Goal: Task Accomplishment & Management: Manage account settings

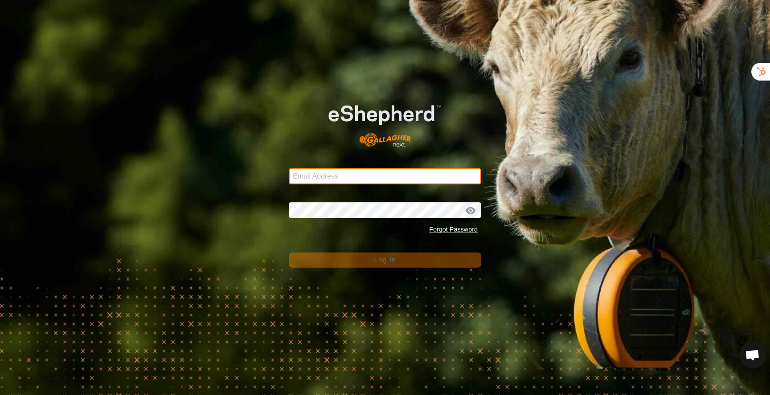
click at [382, 173] on input "Email Address" at bounding box center [385, 176] width 192 height 16
type input "[PERSON_NAME][EMAIL_ADDRESS][DOMAIN_NAME]"
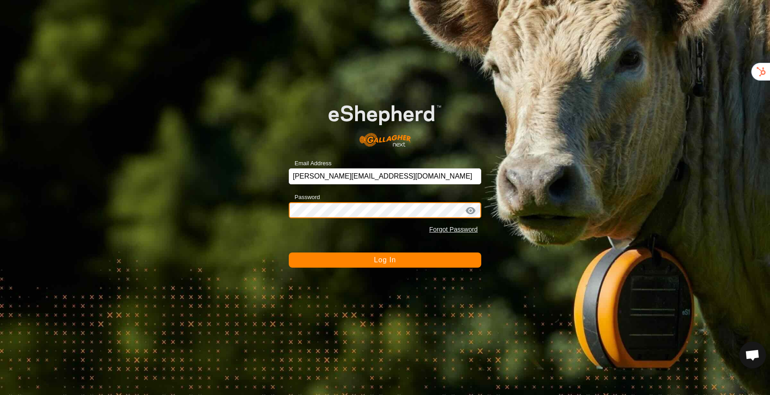
click at [289, 253] on button "Log In" at bounding box center [385, 260] width 192 height 15
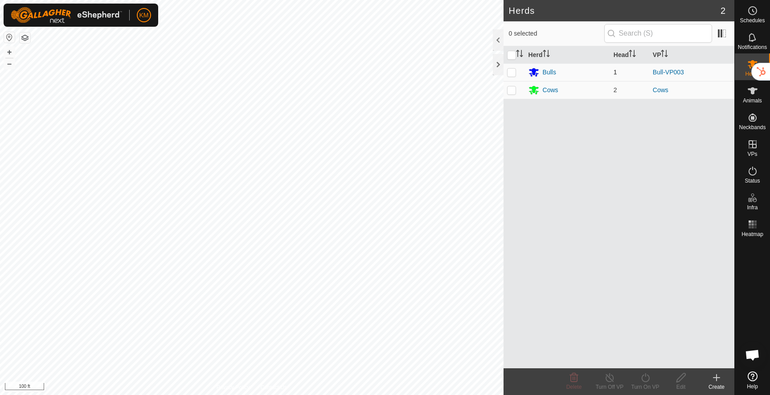
click at [515, 75] on p-checkbox at bounding box center [511, 72] width 9 height 7
checkbox input "false"
click at [550, 73] on div "Bulls" at bounding box center [549, 72] width 13 height 9
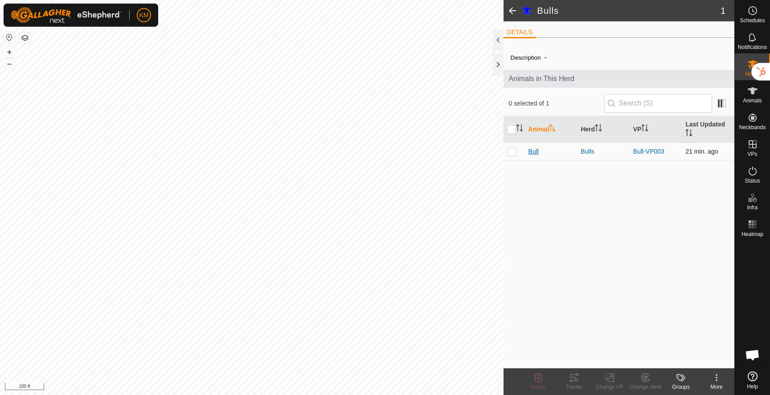
click at [533, 154] on span "Bull" at bounding box center [533, 151] width 10 height 9
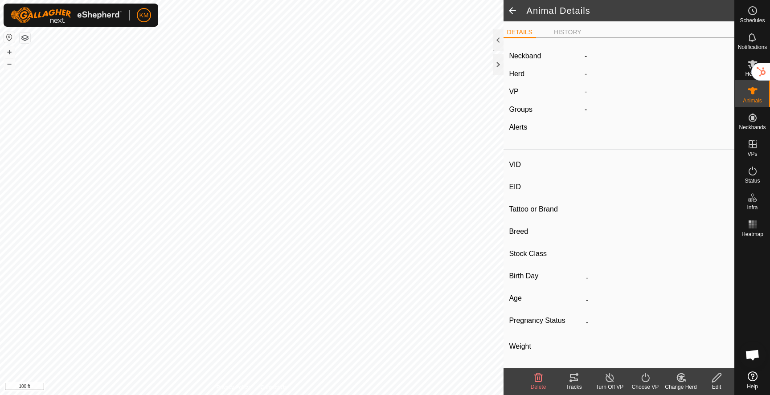
type input "Bull"
type input "-"
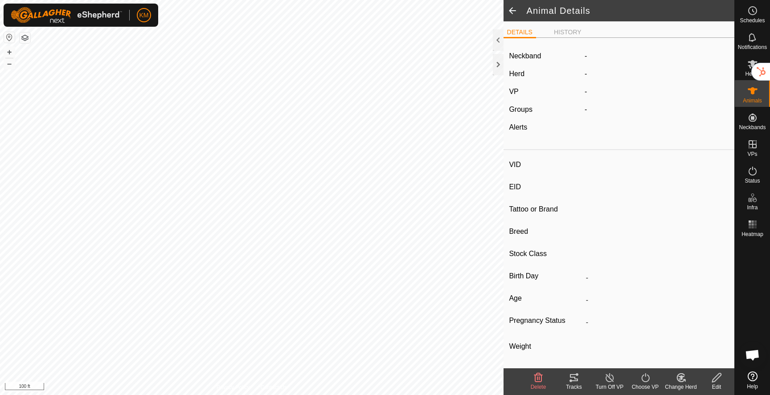
type input "Empty"
type input "0 kg"
type input "-"
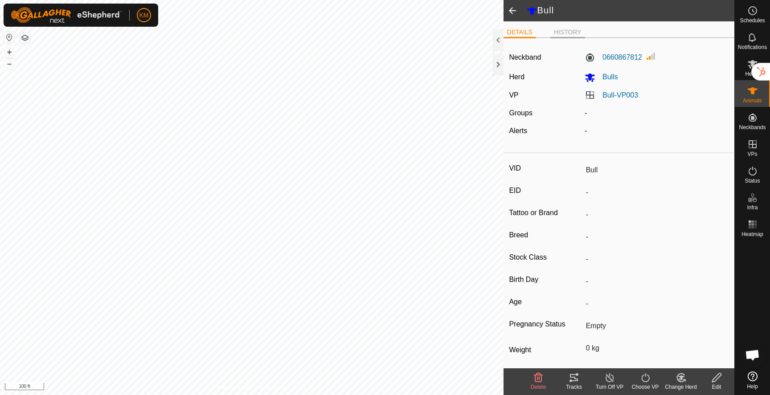
click at [555, 29] on li "HISTORY" at bounding box center [567, 33] width 35 height 11
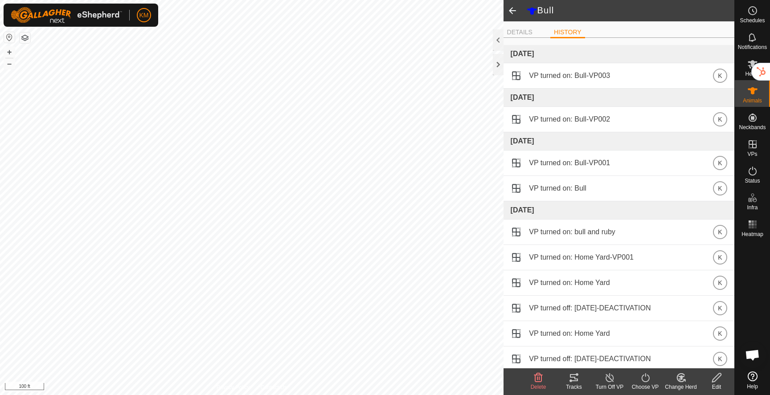
click at [510, 10] on span at bounding box center [512, 10] width 18 height 21
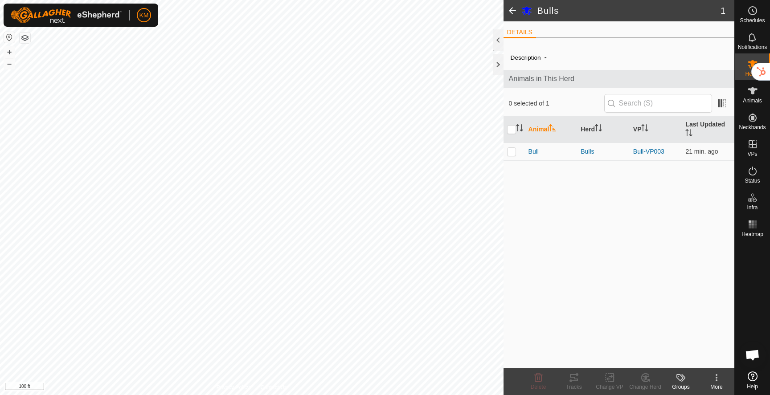
click at [512, 15] on span at bounding box center [512, 10] width 18 height 21
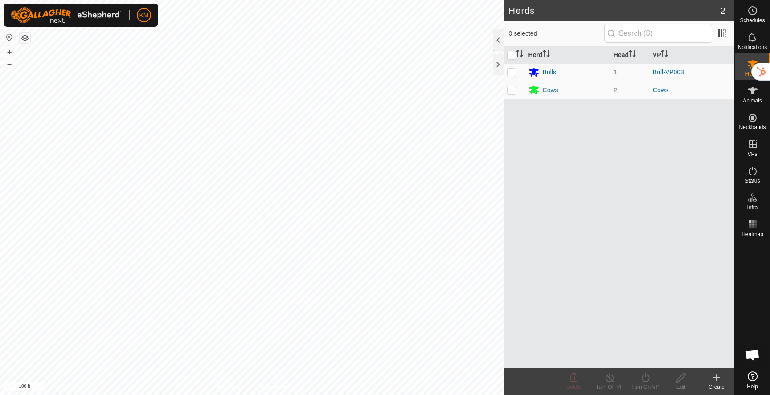
click at [518, 92] on td at bounding box center [513, 90] width 21 height 18
click at [512, 92] on p-checkbox at bounding box center [511, 89] width 9 height 7
checkbox input "false"
click at [544, 91] on div "Cows" at bounding box center [551, 90] width 16 height 9
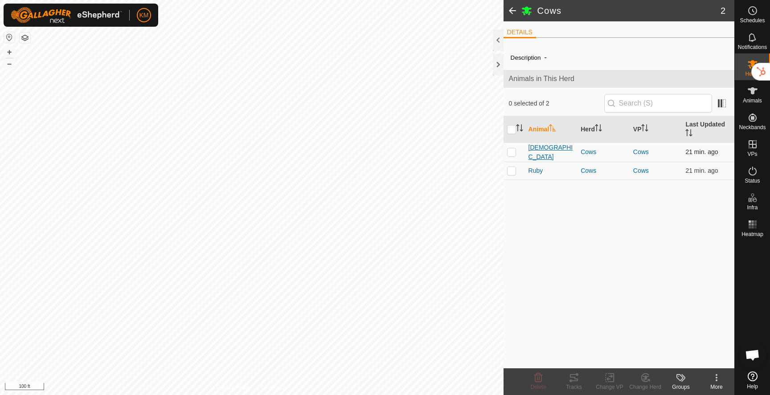
click at [533, 154] on span "[DEMOGRAPHIC_DATA]" at bounding box center [550, 152] width 45 height 19
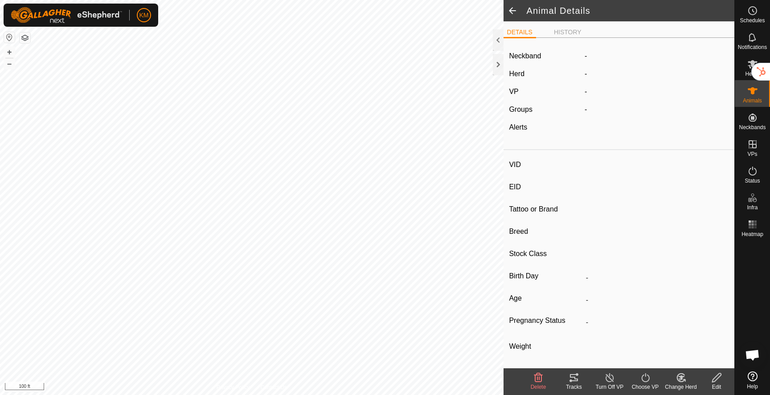
type input "[DEMOGRAPHIC_DATA]"
type input "-"
type input "Cow"
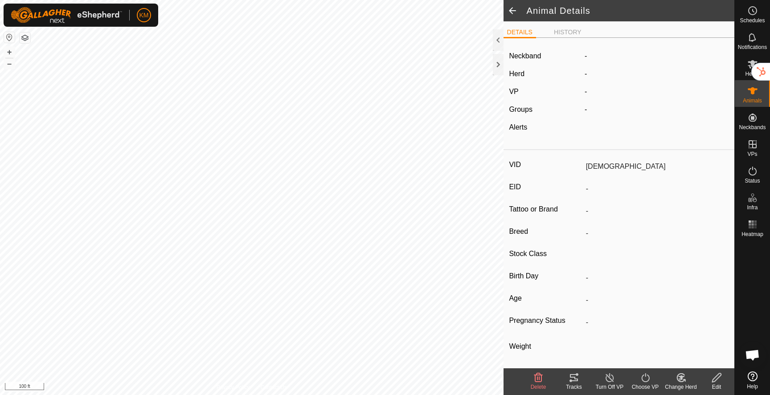
type input "0 kg"
type input "-"
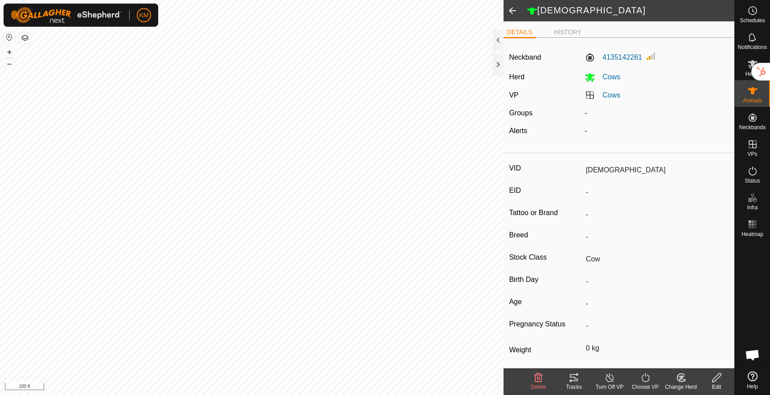
click at [574, 376] on icon at bounding box center [573, 377] width 11 height 11
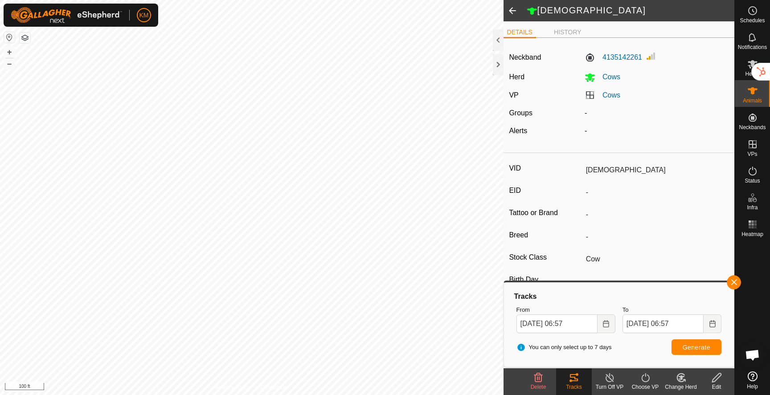
click at [512, 11] on span at bounding box center [512, 10] width 18 height 21
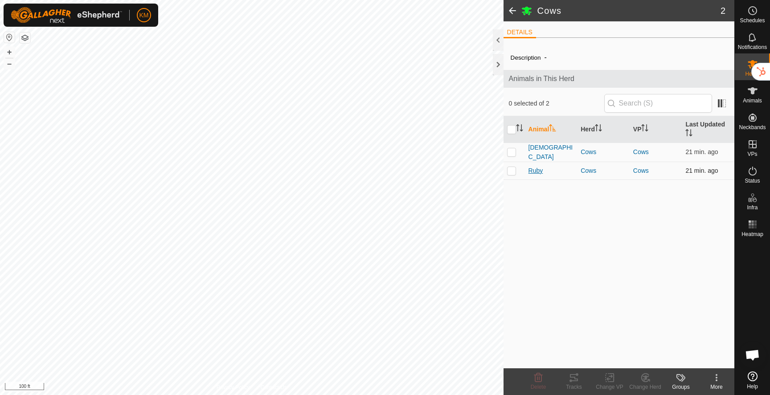
click at [537, 172] on span "Ruby" at bounding box center [535, 170] width 15 height 9
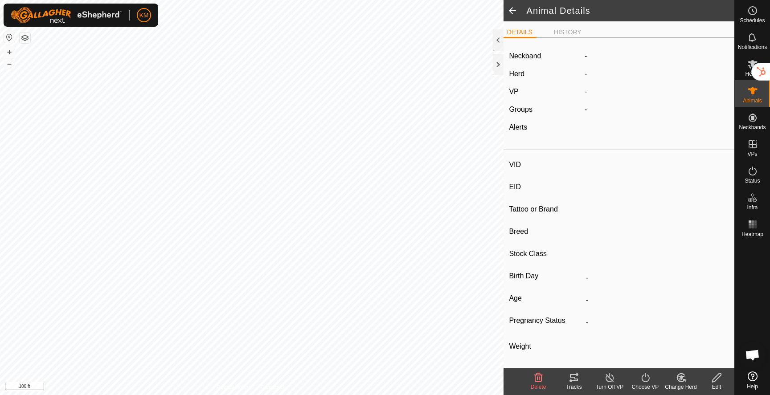
type input "Ruby"
type input "-"
type input "Cow"
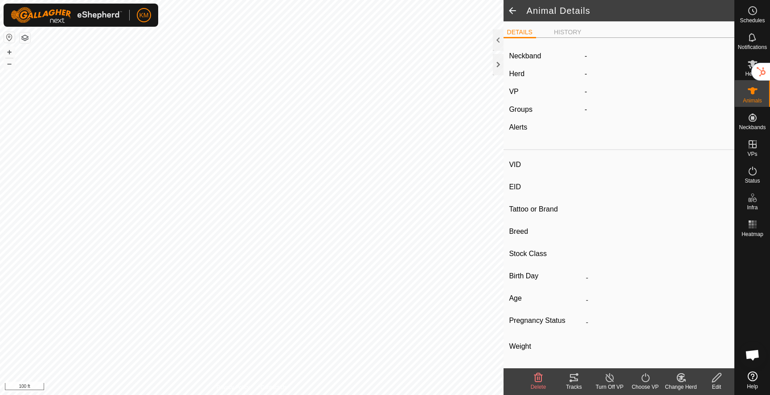
type input "0 kg"
type input "-"
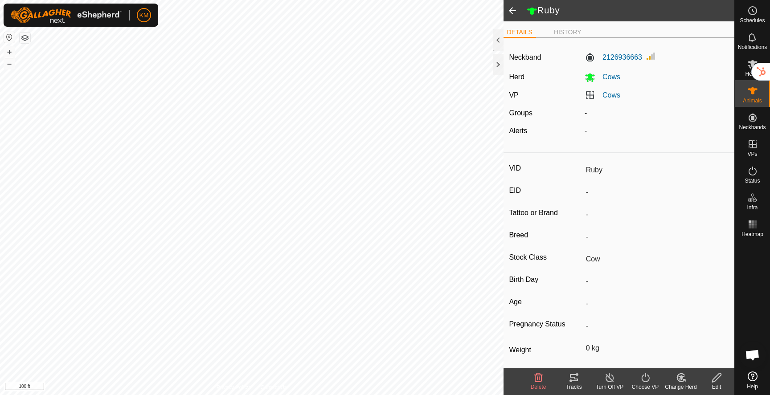
click at [575, 379] on icon at bounding box center [574, 377] width 8 height 7
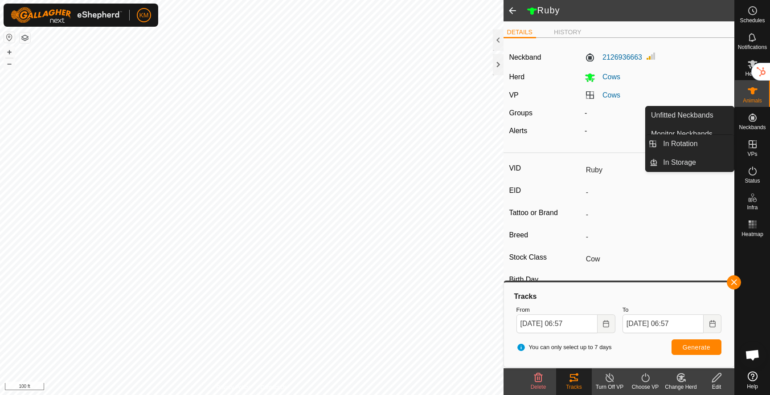
click at [749, 139] on icon at bounding box center [752, 144] width 11 height 11
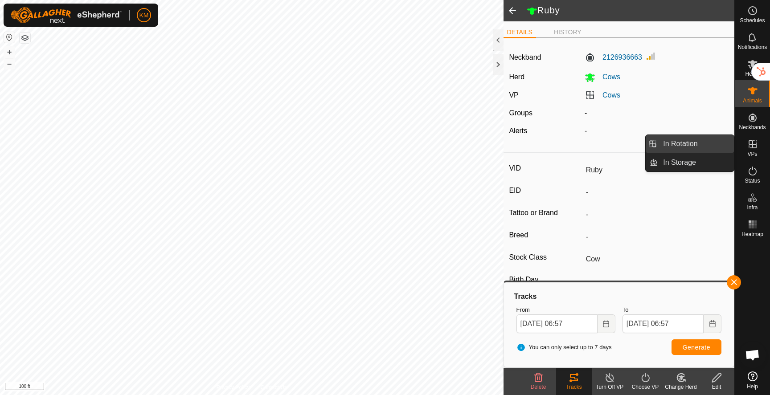
click at [703, 140] on link "In Rotation" at bounding box center [696, 144] width 76 height 18
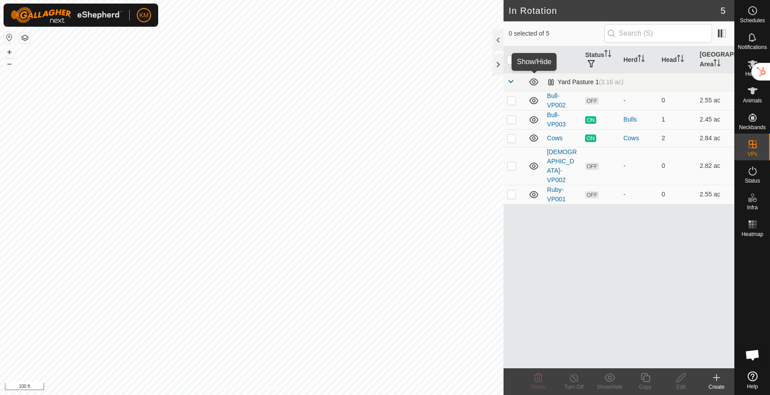
click at [533, 85] on icon at bounding box center [533, 81] width 9 height 7
click at [533, 101] on icon at bounding box center [533, 100] width 11 height 11
click at [514, 99] on p-checkbox at bounding box center [511, 100] width 9 height 7
click at [538, 378] on icon at bounding box center [538, 377] width 11 height 11
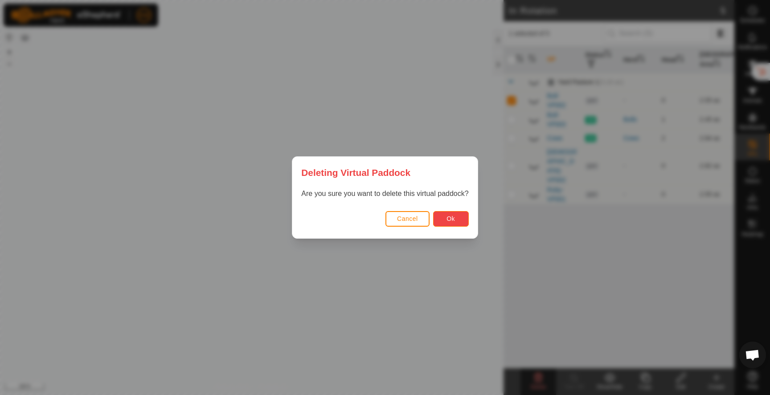
click at [458, 223] on button "Ok" at bounding box center [451, 219] width 36 height 16
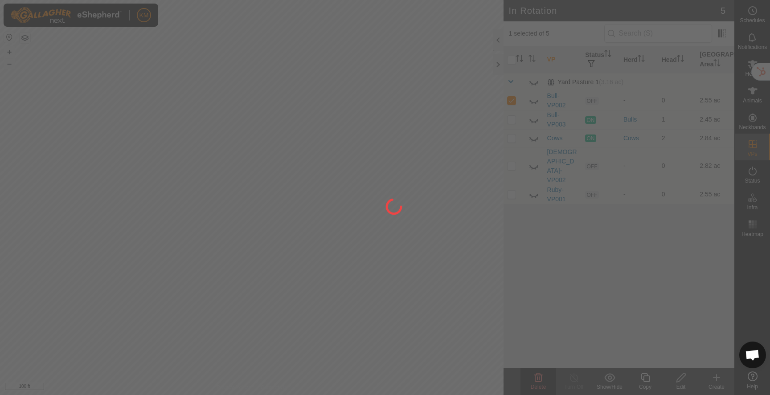
checkbox input "false"
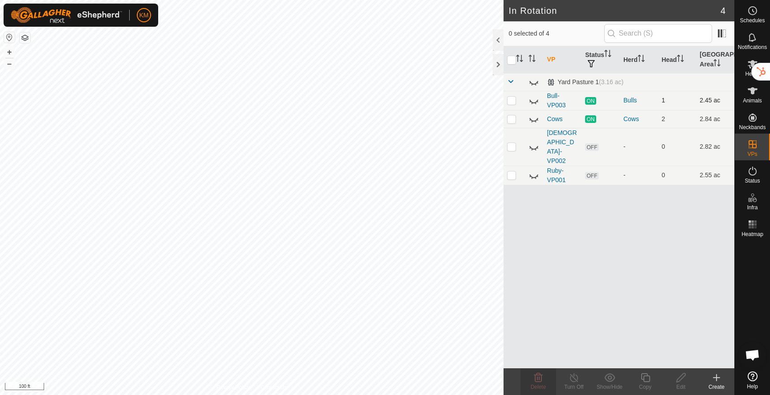
click at [535, 101] on icon at bounding box center [533, 100] width 11 height 11
click at [535, 101] on icon at bounding box center [533, 100] width 9 height 7
click at [531, 142] on icon at bounding box center [533, 147] width 11 height 11
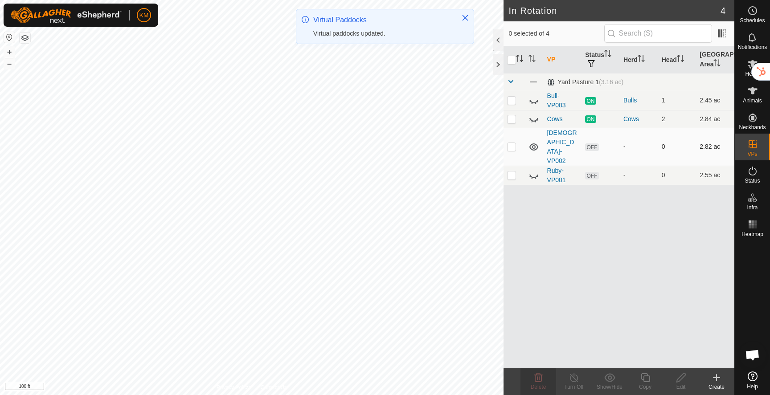
click at [511, 143] on p-checkbox at bounding box center [511, 146] width 9 height 7
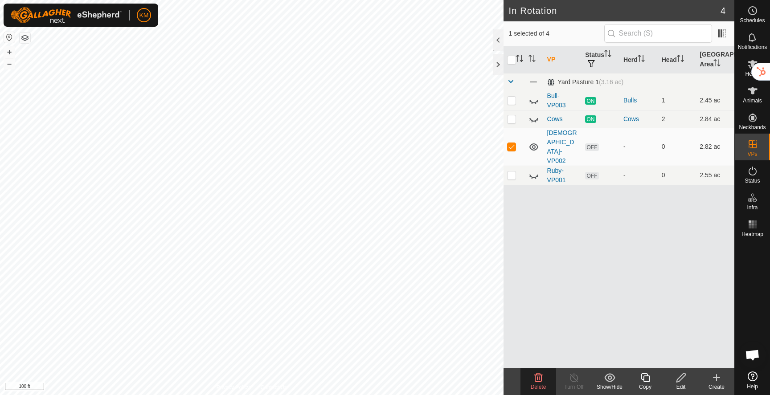
click at [540, 374] on icon at bounding box center [538, 377] width 11 height 11
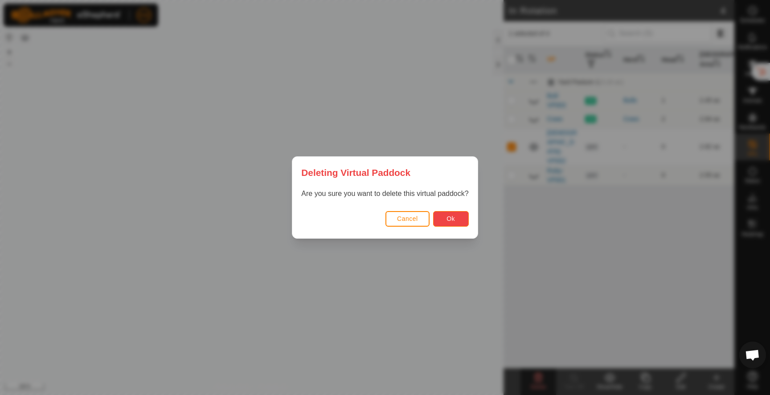
click at [452, 219] on span "Ok" at bounding box center [450, 218] width 8 height 7
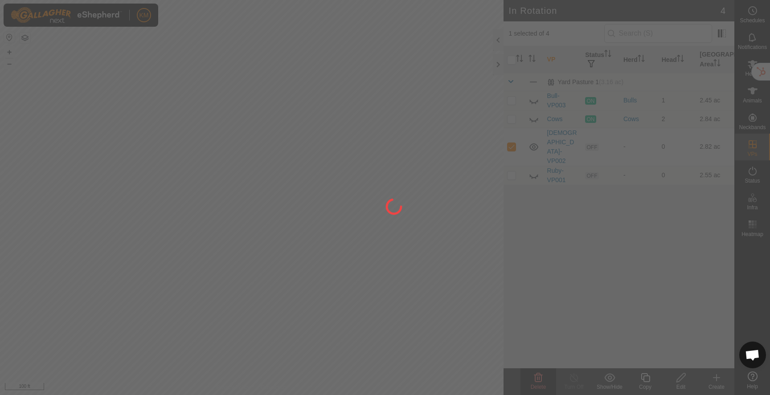
checkbox input "false"
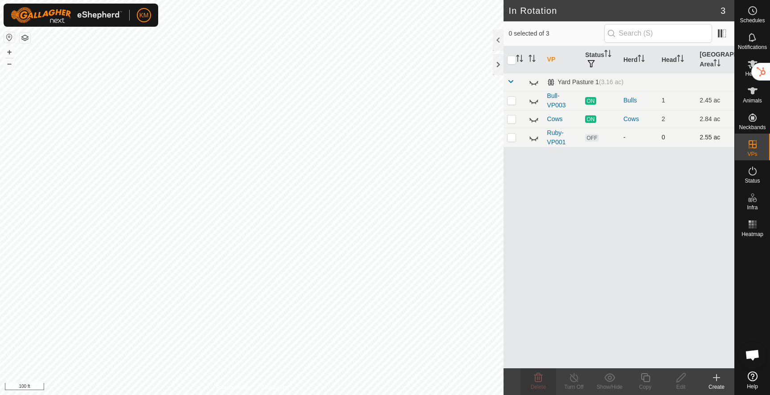
click at [531, 139] on icon at bounding box center [533, 139] width 9 height 4
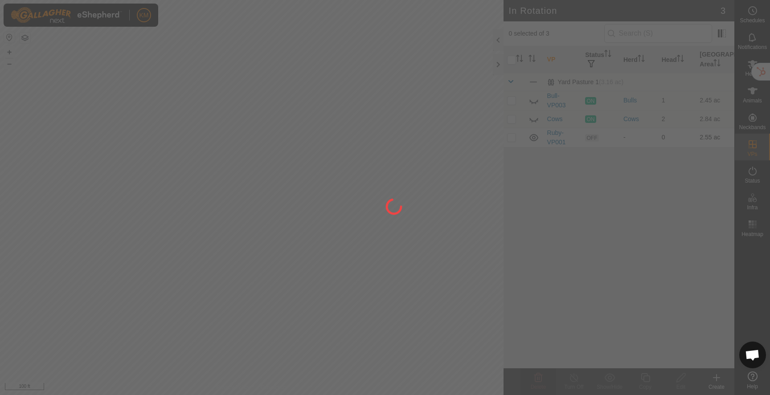
click at [531, 139] on div at bounding box center [385, 197] width 770 height 395
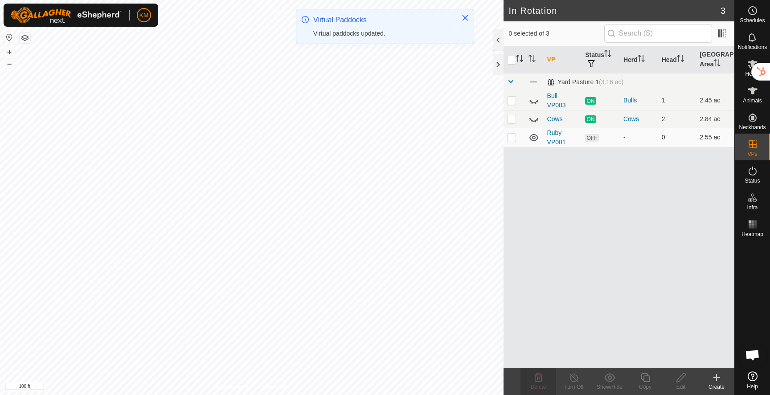
click at [514, 136] on p-checkbox at bounding box center [511, 137] width 9 height 7
click at [537, 384] on span "Delete" at bounding box center [539, 387] width 16 height 6
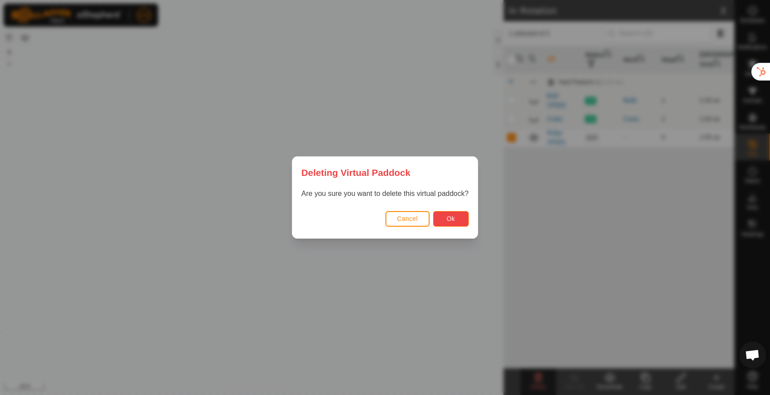
click at [449, 217] on span "Ok" at bounding box center [450, 218] width 8 height 7
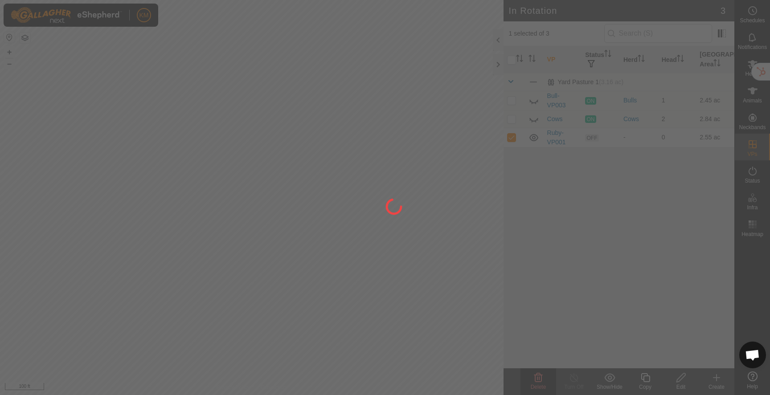
checkbox input "false"
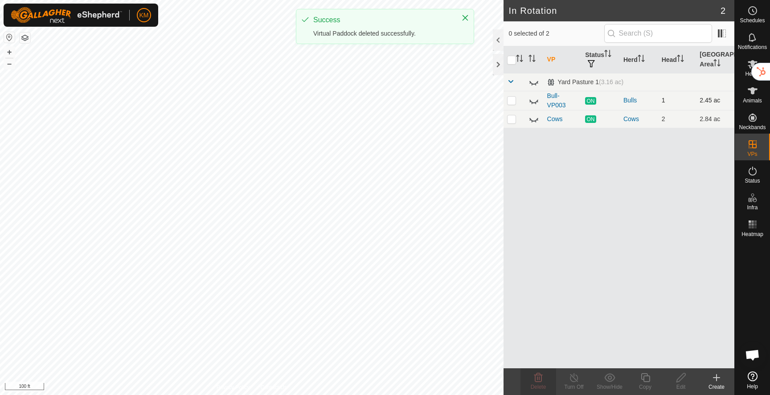
click at [531, 102] on icon at bounding box center [533, 100] width 11 height 11
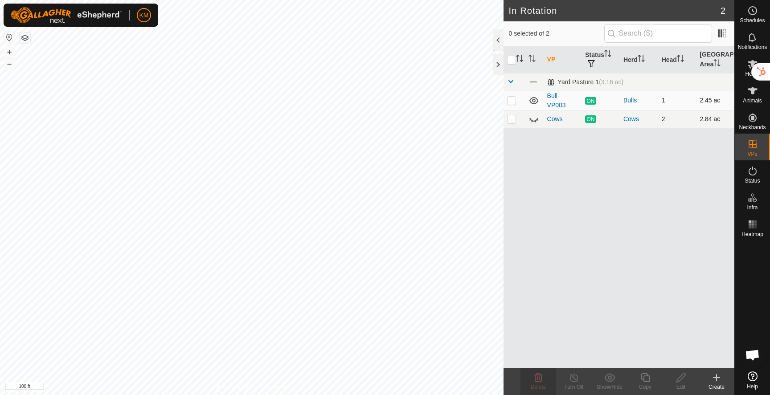
click at [532, 120] on icon at bounding box center [533, 120] width 9 height 4
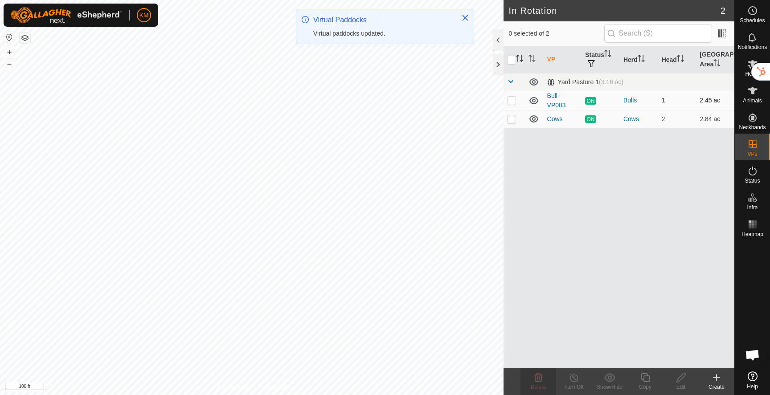
click at [533, 102] on icon at bounding box center [533, 100] width 9 height 7
click at [533, 102] on icon at bounding box center [533, 100] width 11 height 11
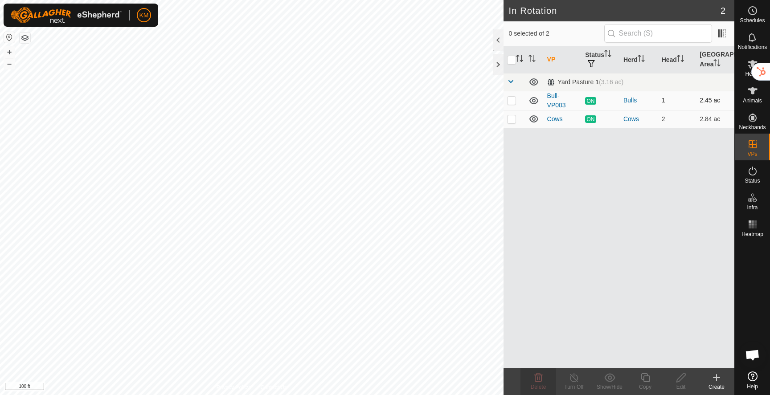
click at [533, 102] on icon at bounding box center [533, 100] width 9 height 7
click at [533, 101] on icon at bounding box center [533, 100] width 11 height 11
click at [533, 101] on icon at bounding box center [533, 100] width 9 height 7
click at [533, 101] on icon at bounding box center [533, 100] width 11 height 11
click at [533, 101] on icon at bounding box center [533, 100] width 9 height 7
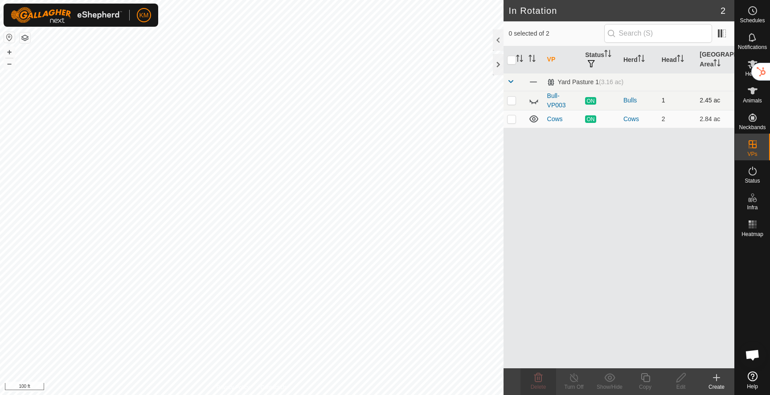
click at [533, 101] on icon at bounding box center [533, 100] width 11 height 11
click at [533, 101] on icon at bounding box center [533, 100] width 9 height 7
click at [533, 101] on icon at bounding box center [533, 100] width 11 height 11
click at [533, 101] on icon at bounding box center [533, 100] width 9 height 7
click at [533, 123] on icon at bounding box center [533, 119] width 11 height 11
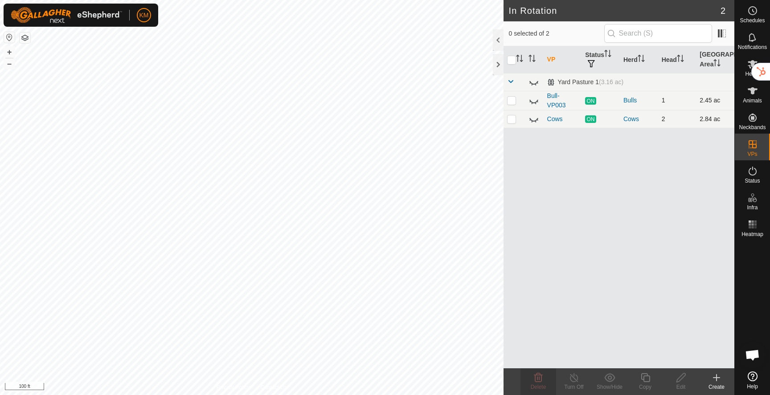
click at [534, 102] on icon at bounding box center [533, 100] width 11 height 11
click at [534, 119] on icon at bounding box center [533, 119] width 11 height 11
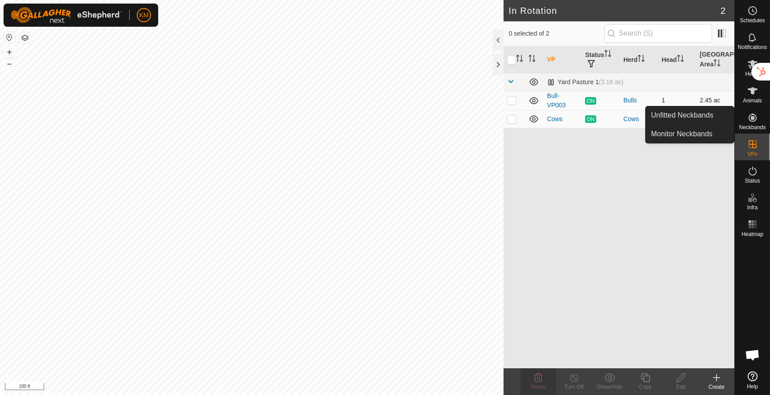
click at [756, 120] on icon at bounding box center [752, 117] width 11 height 11
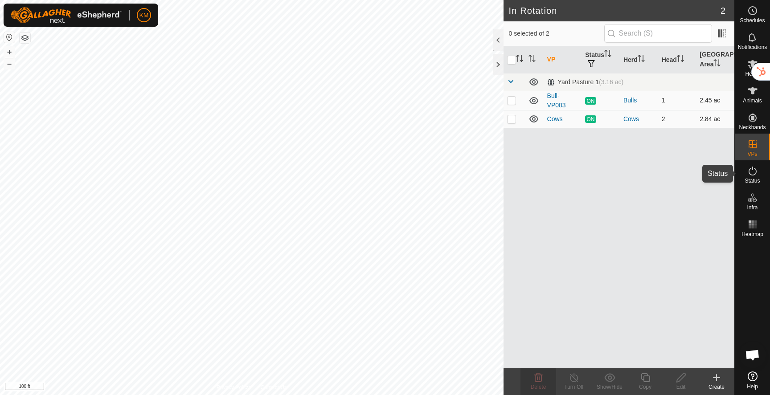
click at [750, 171] on icon at bounding box center [752, 171] width 11 height 11
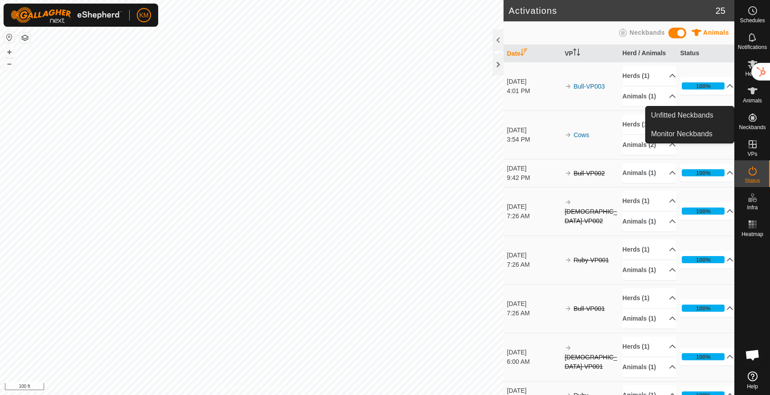
click at [752, 118] on icon at bounding box center [752, 118] width 8 height 8
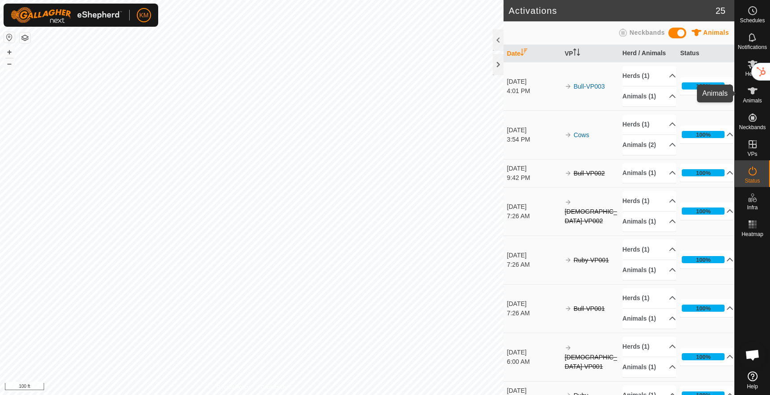
click at [752, 90] on icon at bounding box center [753, 90] width 10 height 7
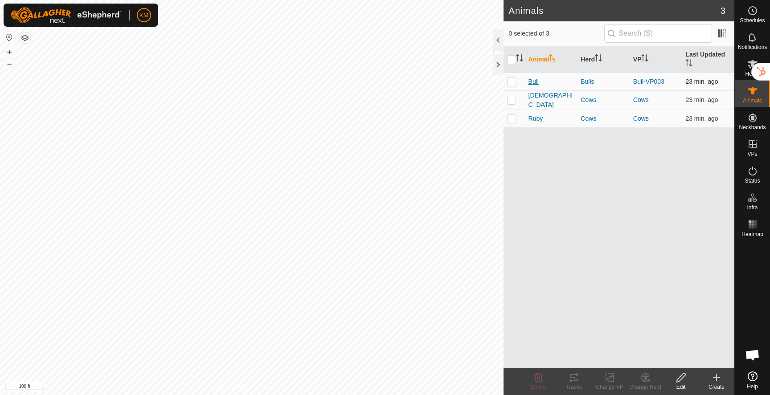
click at [534, 86] on span "Bull" at bounding box center [533, 81] width 10 height 9
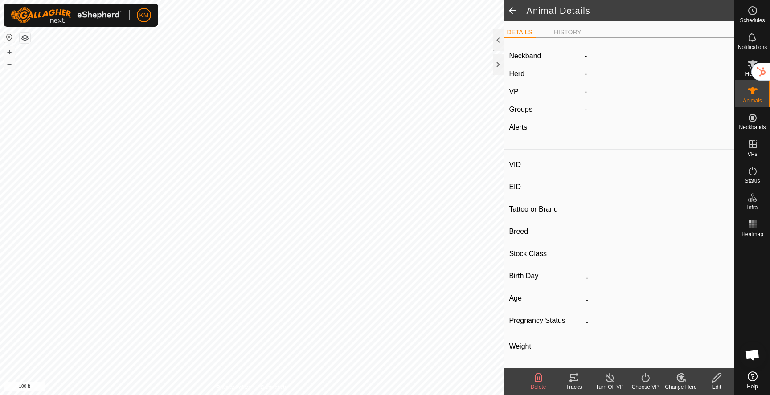
type input "Bull"
type input "-"
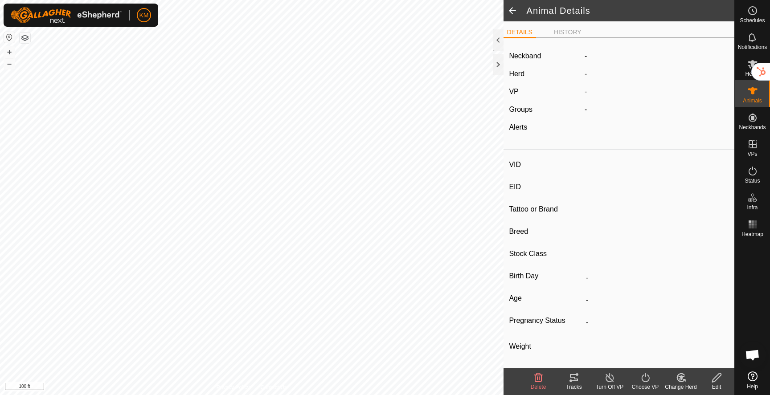
type input "Empty"
type input "0 kg"
type input "-"
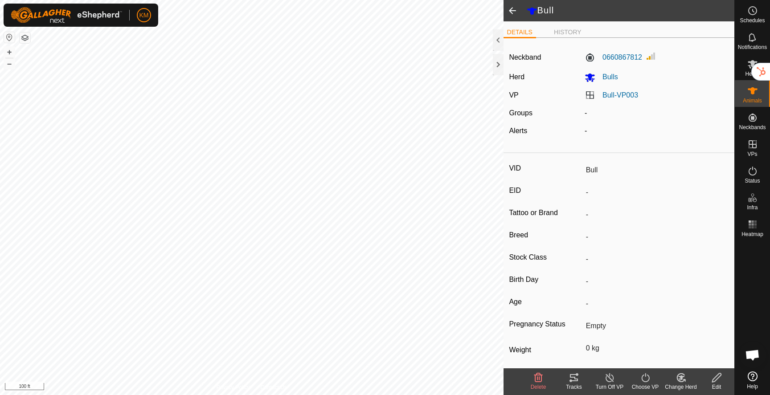
click at [513, 10] on span at bounding box center [512, 10] width 18 height 21
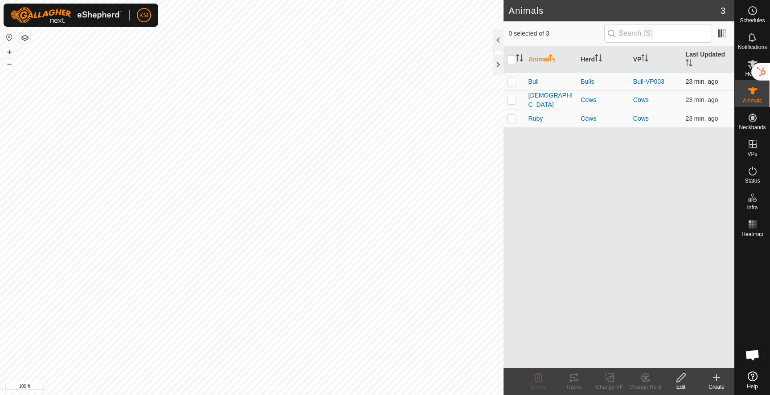
click at [513, 82] on p-checkbox at bounding box center [511, 81] width 9 height 7
checkbox input "true"
click at [572, 380] on icon at bounding box center [574, 377] width 8 height 7
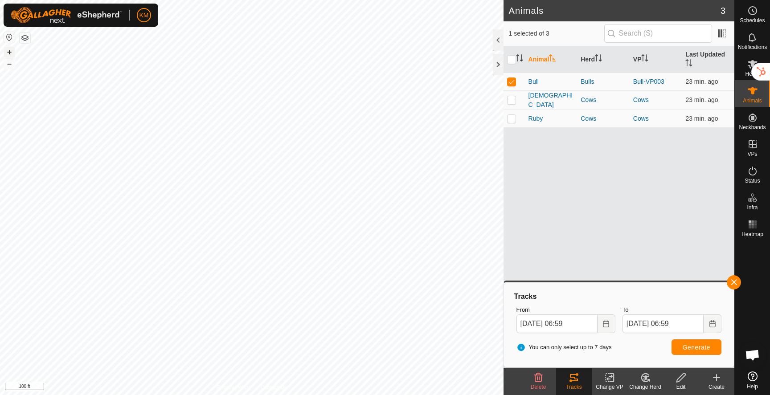
click at [11, 52] on button "+" at bounding box center [9, 52] width 11 height 11
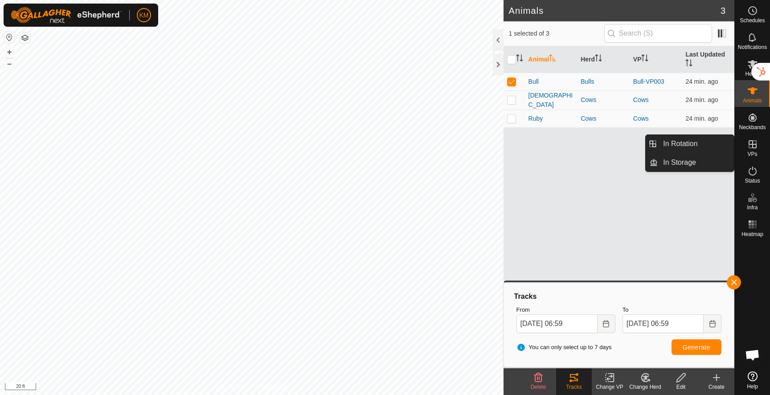
click at [753, 148] on icon at bounding box center [752, 144] width 8 height 8
click at [700, 151] on link "In Rotation" at bounding box center [696, 144] width 76 height 18
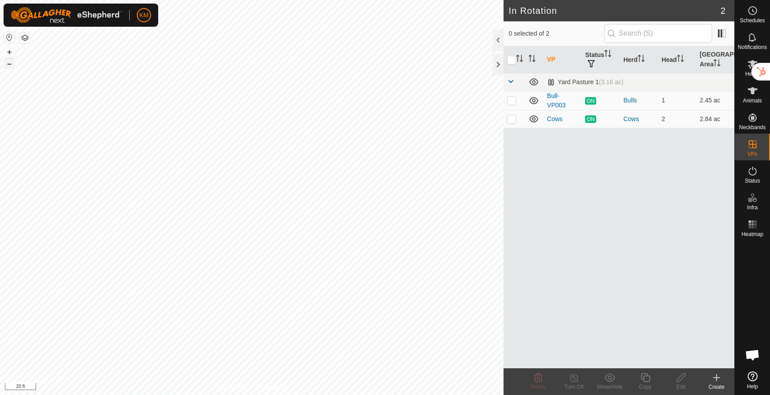
click at [11, 66] on button "–" at bounding box center [9, 63] width 11 height 11
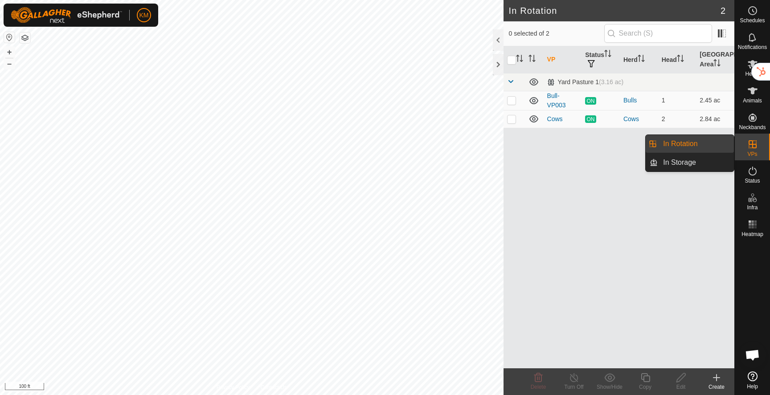
click at [754, 145] on icon at bounding box center [752, 144] width 11 height 11
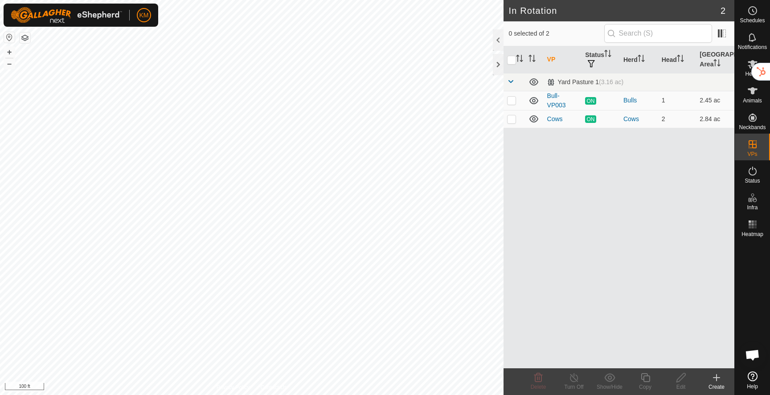
click at [719, 379] on icon at bounding box center [716, 377] width 11 height 11
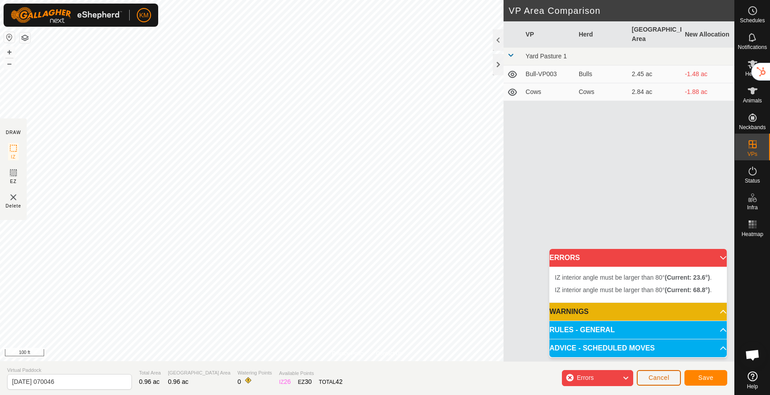
click at [662, 380] on span "Cancel" at bounding box center [658, 377] width 21 height 7
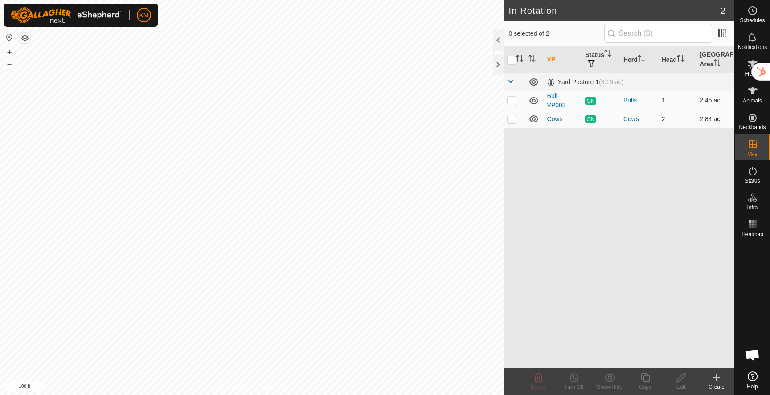
click at [535, 121] on icon at bounding box center [533, 119] width 11 height 11
click at [512, 122] on td at bounding box center [513, 119] width 21 height 18
click at [511, 118] on p-checkbox at bounding box center [511, 118] width 9 height 7
checkbox input "false"
click at [531, 117] on icon at bounding box center [533, 119] width 11 height 11
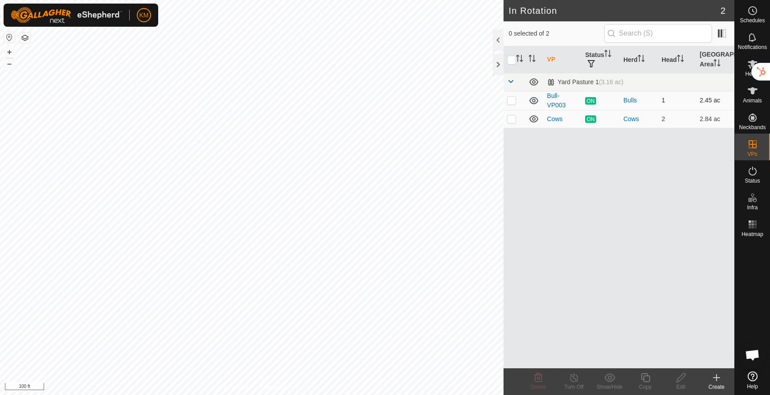
click at [532, 100] on icon at bounding box center [533, 100] width 9 height 7
click at [534, 101] on icon at bounding box center [533, 100] width 11 height 11
click at [533, 120] on icon at bounding box center [533, 118] width 9 height 7
click at [533, 120] on icon at bounding box center [533, 119] width 11 height 11
click at [534, 99] on icon at bounding box center [533, 100] width 9 height 7
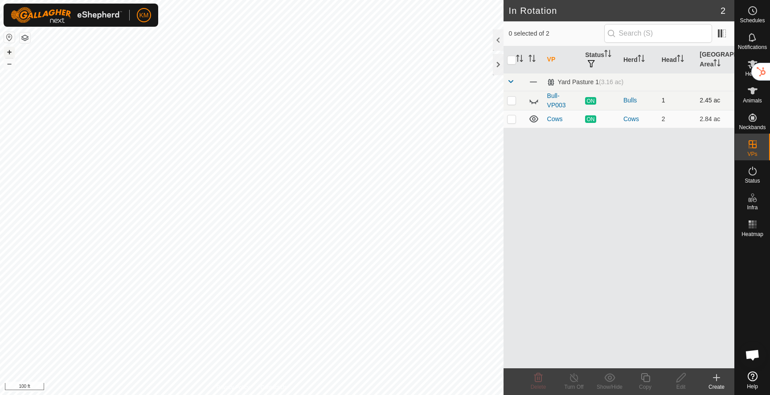
click at [8, 49] on button "+" at bounding box center [9, 52] width 11 height 11
click at [556, 123] on td "Cows" at bounding box center [562, 119] width 38 height 18
click at [557, 120] on link "Cows" at bounding box center [555, 118] width 16 height 7
click at [747, 70] on es-mob-svg-icon at bounding box center [752, 64] width 16 height 14
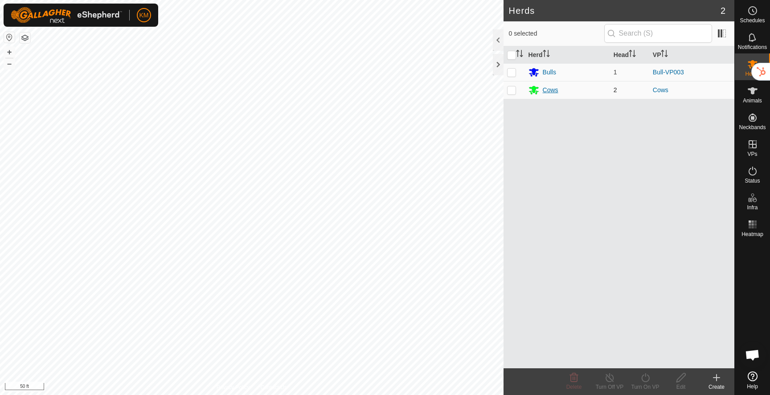
click at [547, 92] on div "Cows" at bounding box center [551, 90] width 16 height 9
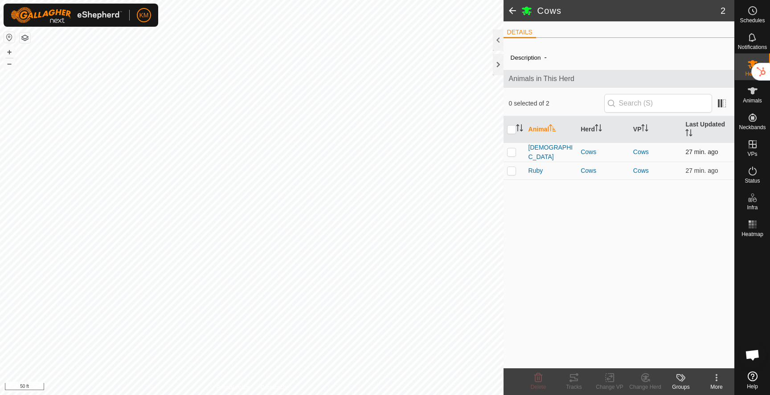
click at [513, 152] on p-checkbox at bounding box center [511, 151] width 9 height 7
checkbox input "true"
click at [576, 381] on icon at bounding box center [573, 377] width 11 height 11
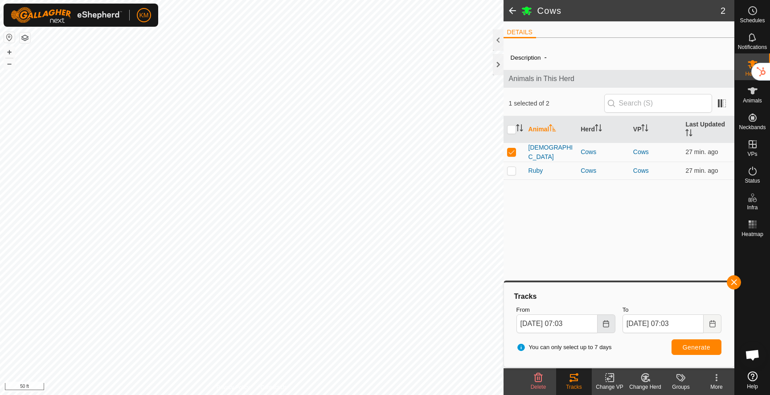
click at [606, 324] on icon "Choose Date" at bounding box center [605, 323] width 7 height 7
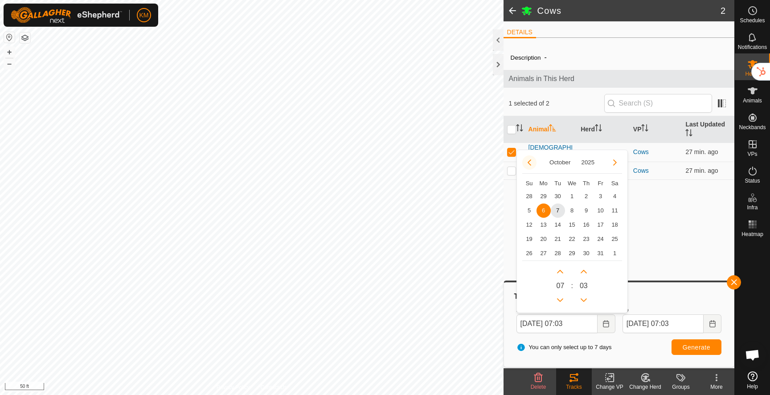
click at [529, 160] on button "Previous Month" at bounding box center [529, 162] width 14 height 14
click at [616, 165] on button "Next Month" at bounding box center [615, 162] width 14 height 14
click at [572, 195] on span "1" at bounding box center [572, 196] width 14 height 14
type input "[DATE] 07:03"
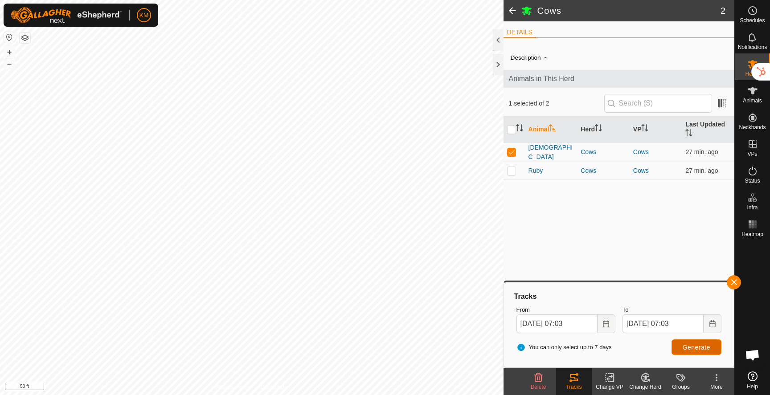
click at [690, 346] on span "Generate" at bounding box center [696, 347] width 28 height 7
click at [721, 376] on icon at bounding box center [716, 377] width 11 height 11
click at [716, 379] on icon at bounding box center [716, 377] width 11 height 11
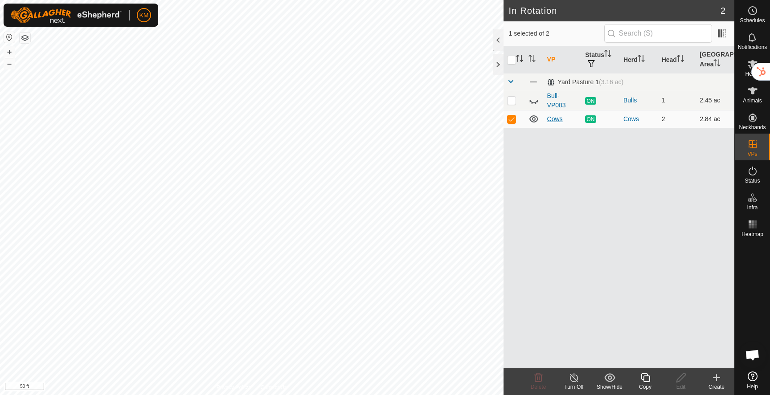
click at [552, 118] on link "Cows" at bounding box center [555, 118] width 16 height 7
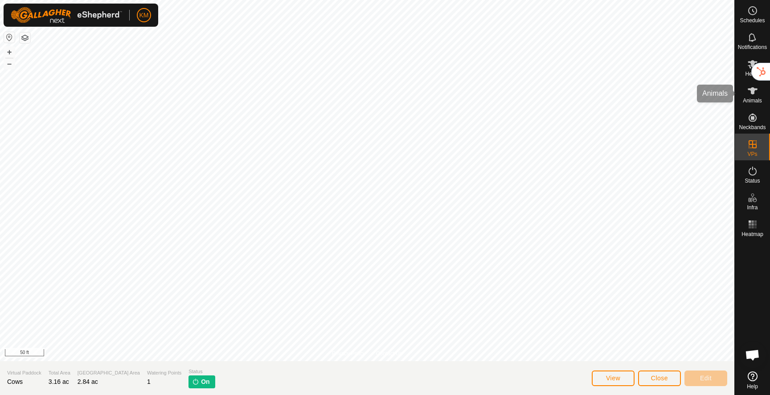
click at [752, 91] on icon at bounding box center [753, 90] width 10 height 7
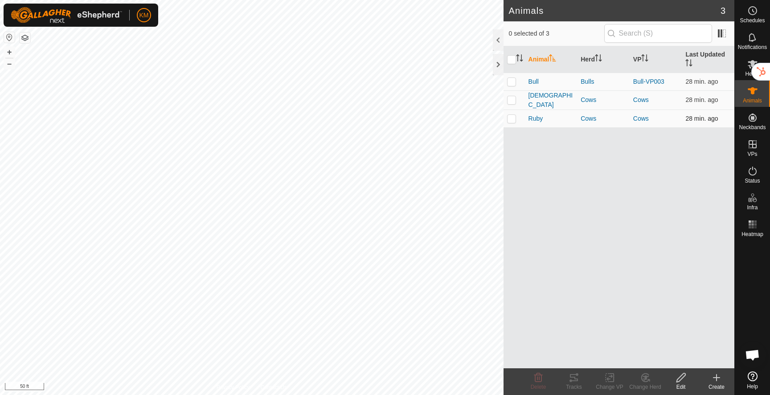
click at [508, 116] on p-checkbox at bounding box center [511, 118] width 9 height 7
click at [575, 381] on icon at bounding box center [573, 377] width 11 height 11
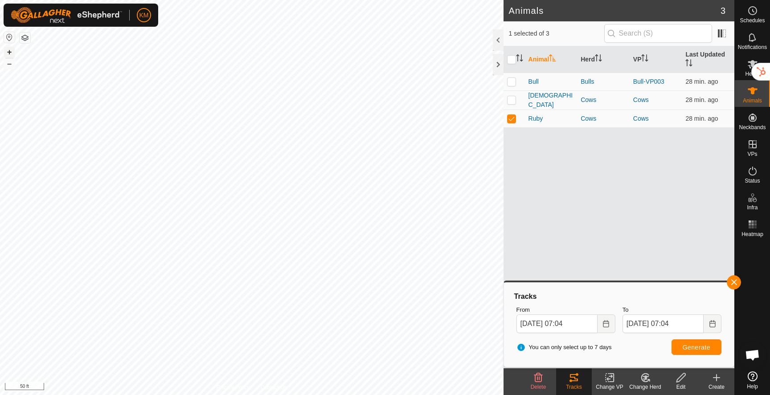
click at [8, 50] on button "+" at bounding box center [9, 52] width 11 height 11
click at [7, 53] on button "+" at bounding box center [9, 52] width 11 height 11
click at [510, 120] on p-checkbox at bounding box center [511, 118] width 9 height 7
checkbox input "false"
click at [512, 100] on p-checkbox at bounding box center [511, 99] width 9 height 7
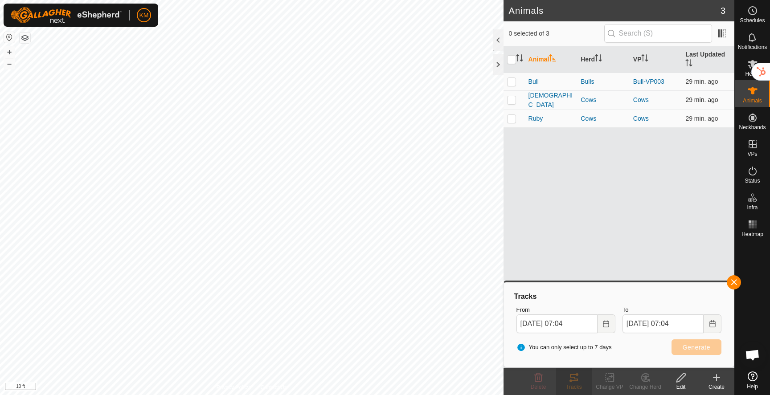
checkbox input "true"
click at [688, 345] on span "Generate" at bounding box center [696, 347] width 28 height 7
click at [25, 37] on button "button" at bounding box center [25, 38] width 11 height 11
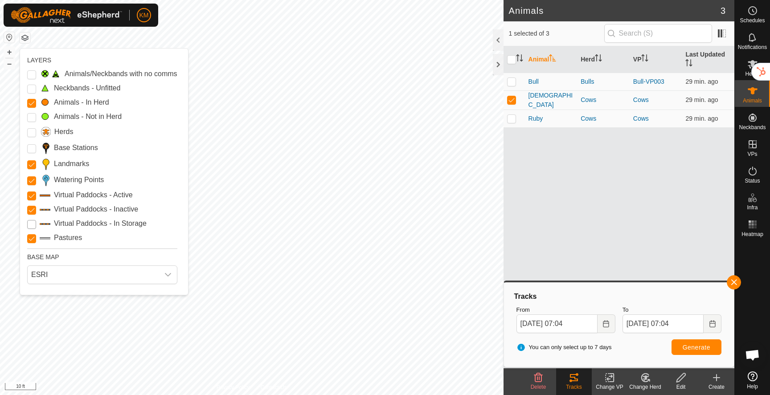
click at [31, 224] on Storage "Virtual Paddocks - In Storage" at bounding box center [31, 224] width 9 height 9
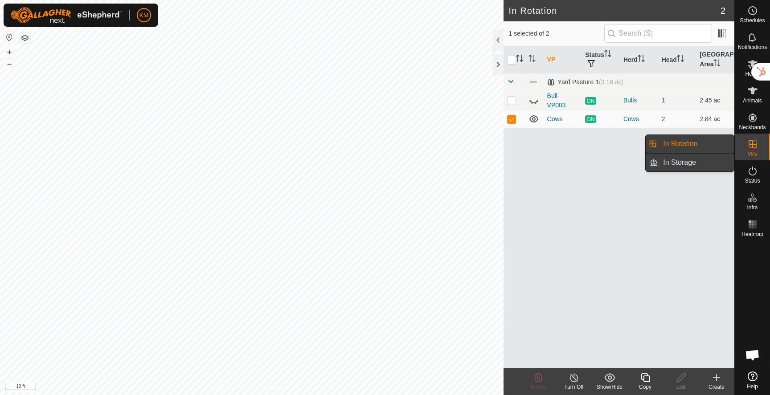
click at [688, 169] on link "In Storage" at bounding box center [696, 163] width 76 height 18
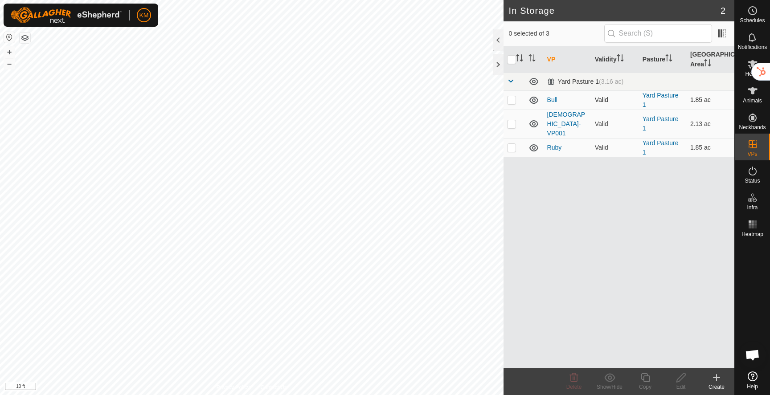
click at [511, 98] on p-checkbox at bounding box center [511, 99] width 9 height 7
checkbox input "true"
click at [513, 126] on td at bounding box center [513, 124] width 21 height 29
checkbox input "true"
click at [511, 144] on p-checkbox at bounding box center [511, 147] width 9 height 7
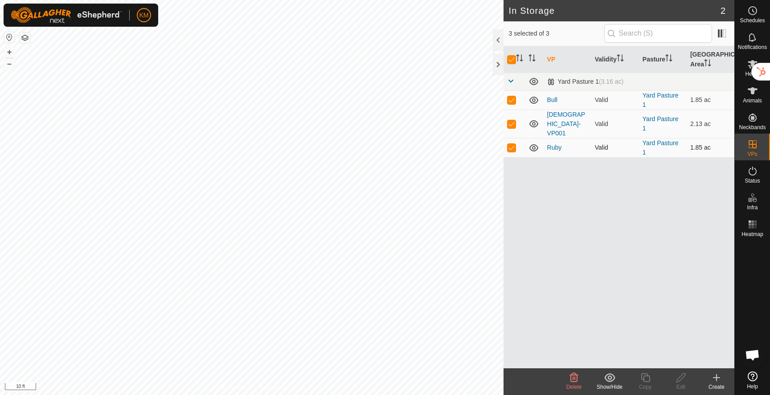
checkbox input "true"
click at [572, 379] on icon at bounding box center [573, 377] width 11 height 11
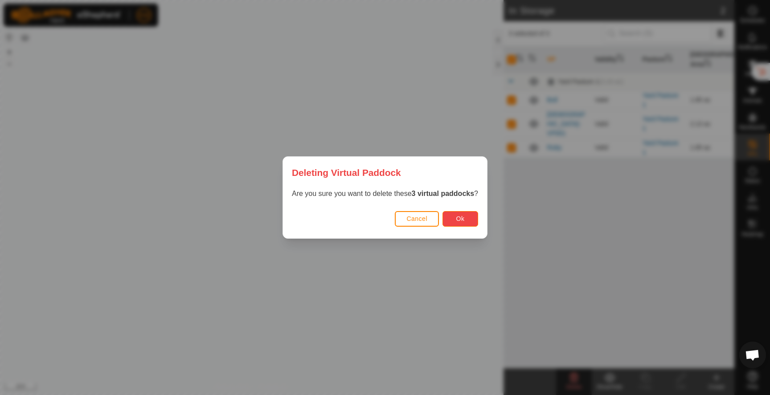
click at [462, 218] on span "Ok" at bounding box center [460, 218] width 8 height 7
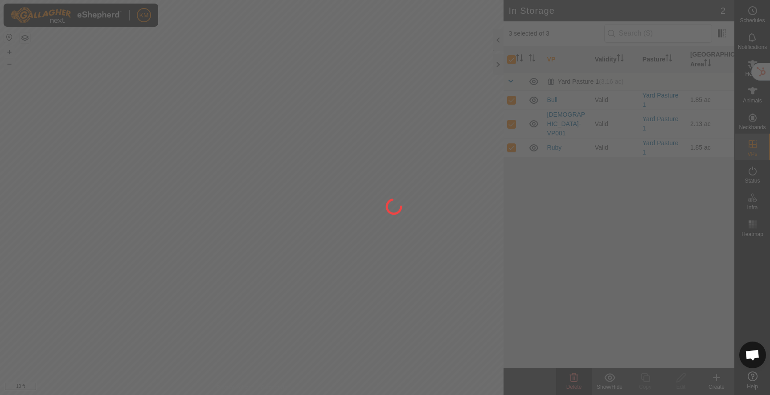
checkbox input "false"
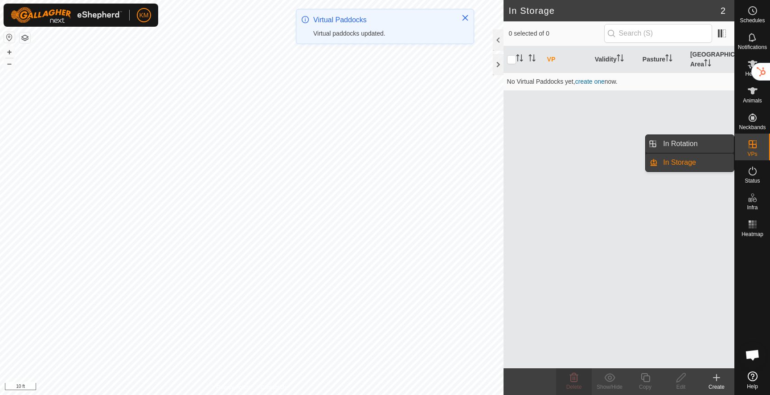
click at [705, 138] on link "In Rotation" at bounding box center [696, 144] width 76 height 18
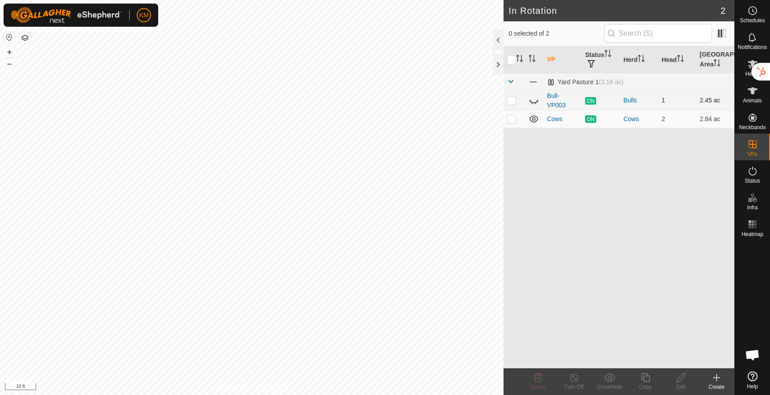
click at [534, 103] on icon at bounding box center [533, 100] width 11 height 11
click at [8, 64] on button "–" at bounding box center [9, 63] width 11 height 11
click at [25, 40] on button "button" at bounding box center [25, 38] width 11 height 11
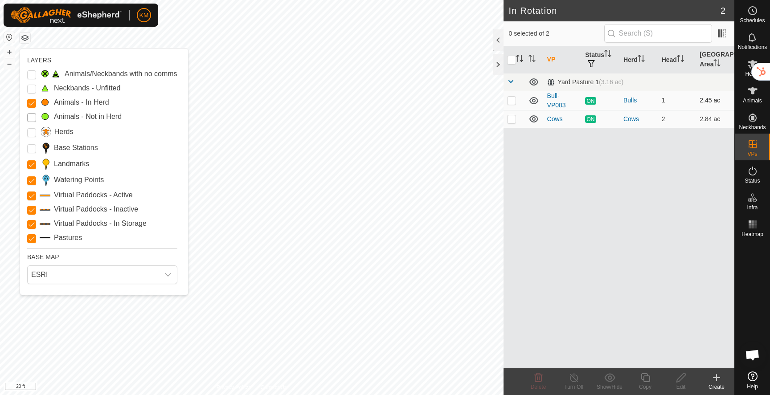
click at [32, 115] on Mob "Animals - Not in Herd" at bounding box center [31, 117] width 9 height 9
click at [32, 92] on Unfitted "Neckbands - Unfitted" at bounding box center [31, 89] width 9 height 9
click at [33, 75] on Issue "Animals/Neckbands with no comms" at bounding box center [31, 74] width 9 height 9
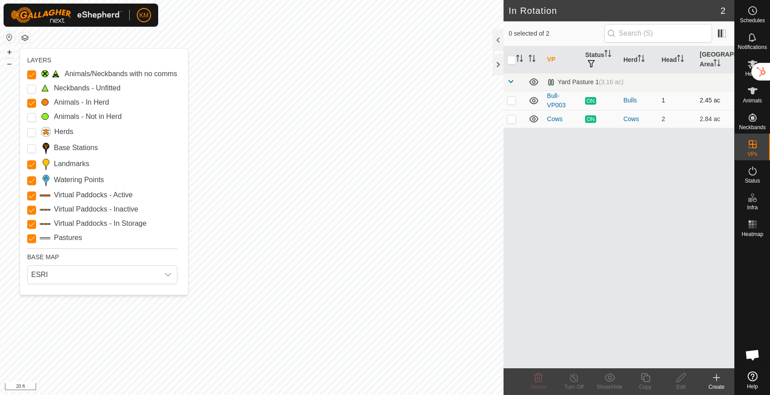
click at [33, 75] on Issue "Animals/Neckbands with no comms" at bounding box center [31, 74] width 9 height 9
click at [31, 238] on input "Pastures" at bounding box center [31, 238] width 9 height 9
click at [51, 275] on span "ESRI" at bounding box center [93, 275] width 131 height 18
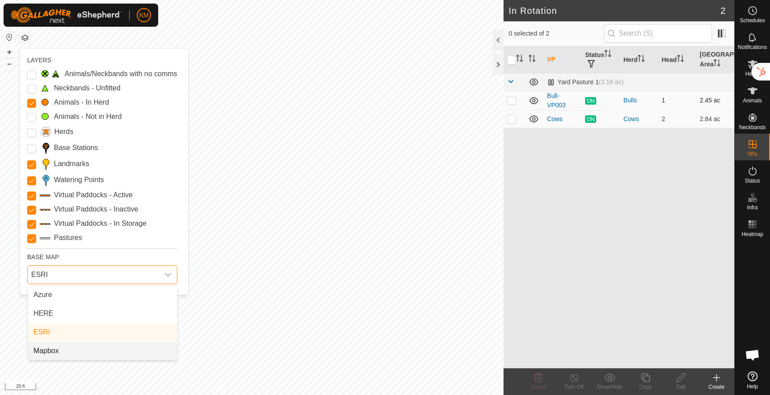
click at [54, 353] on li "Mapbox" at bounding box center [102, 351] width 149 height 18
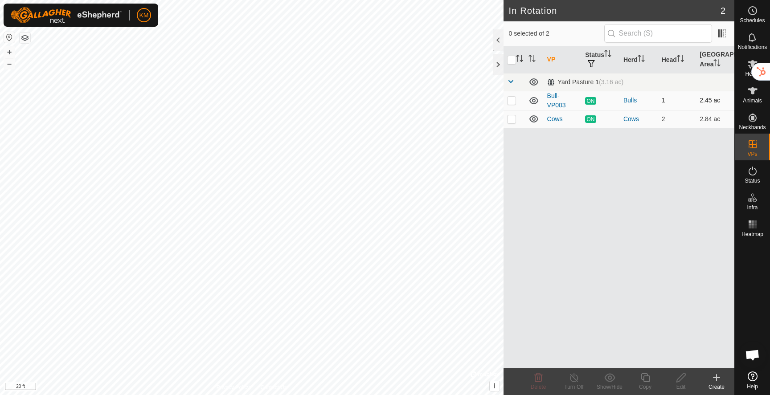
click at [25, 39] on button "button" at bounding box center [25, 38] width 11 height 11
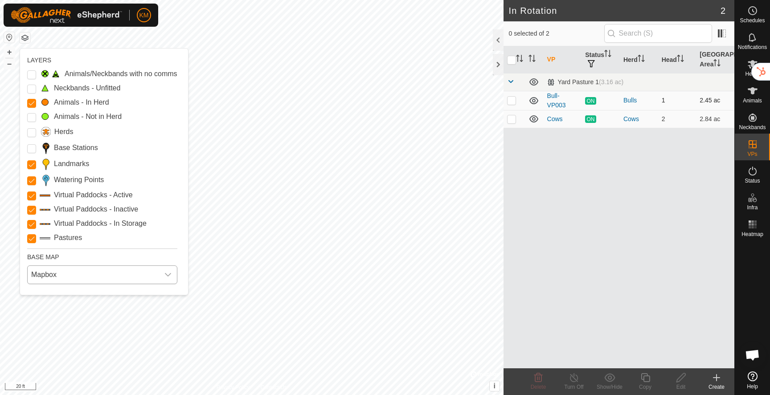
click at [57, 280] on span "Mapbox" at bounding box center [93, 275] width 131 height 18
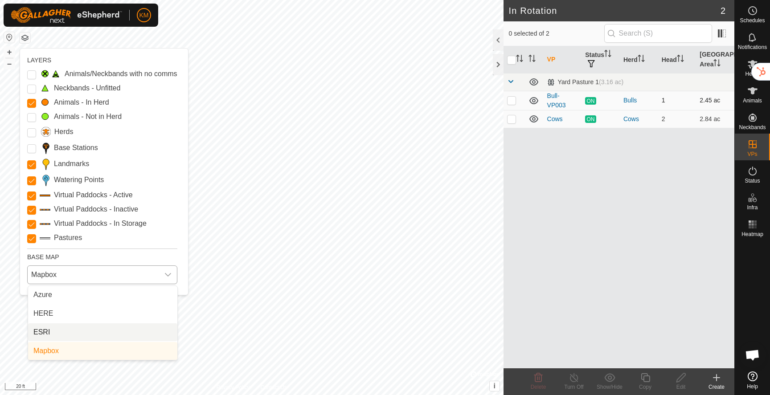
click at [51, 331] on li "ESRI" at bounding box center [102, 332] width 149 height 18
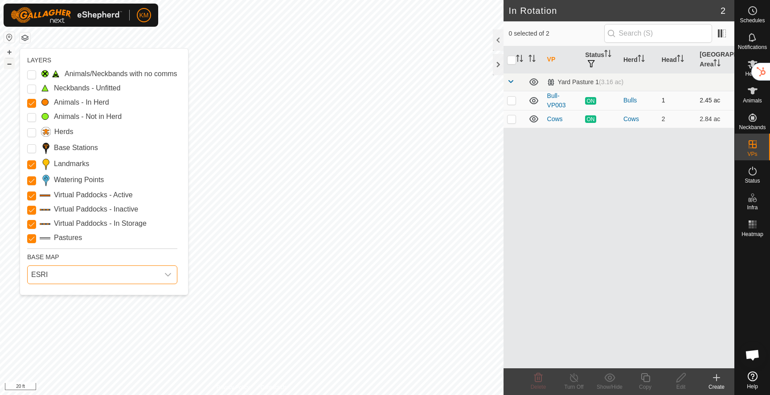
click at [9, 61] on button "–" at bounding box center [9, 63] width 11 height 11
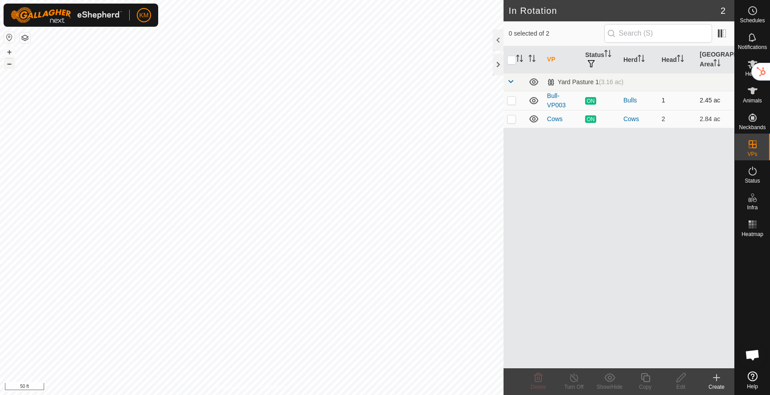
click at [9, 61] on button "–" at bounding box center [9, 63] width 11 height 11
click at [752, 89] on icon at bounding box center [753, 90] width 10 height 7
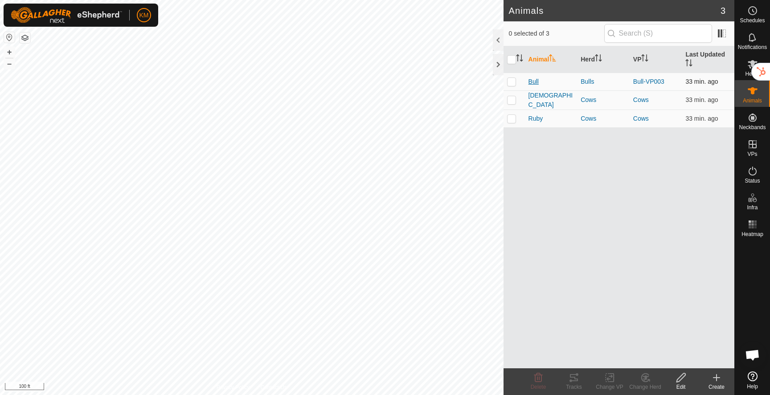
click at [531, 82] on span "Bull" at bounding box center [533, 81] width 10 height 9
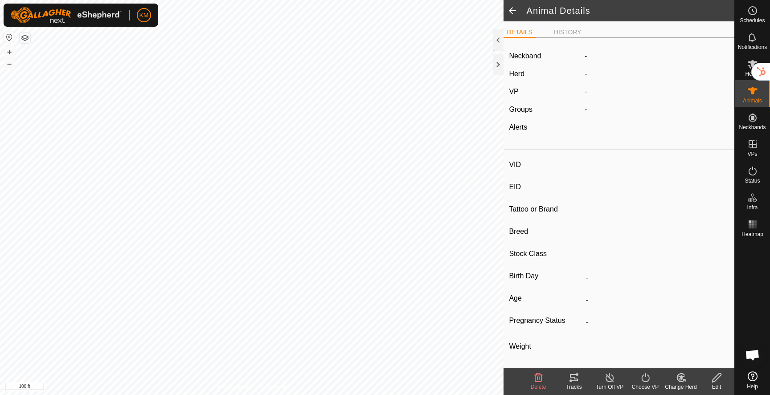
type input "Bull"
type input "-"
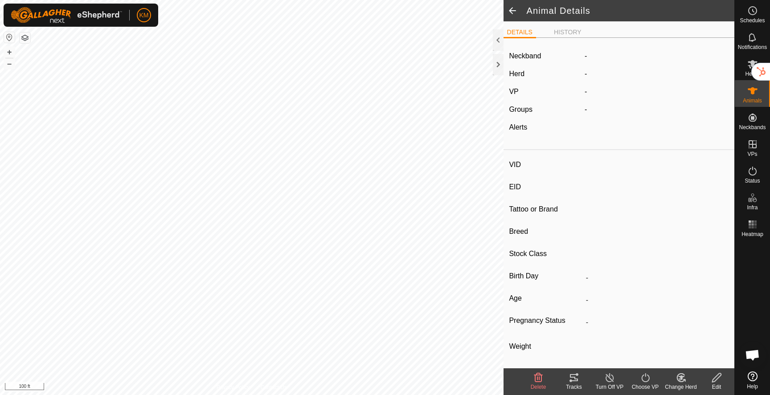
type input "Empty"
type input "0 kg"
type input "-"
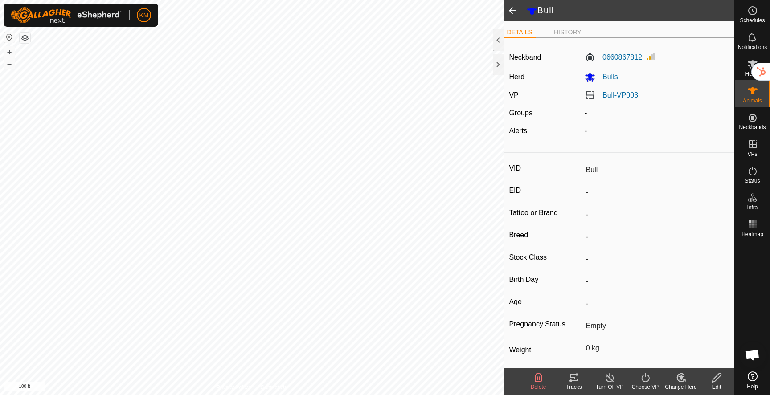
click at [507, 9] on span at bounding box center [512, 10] width 18 height 21
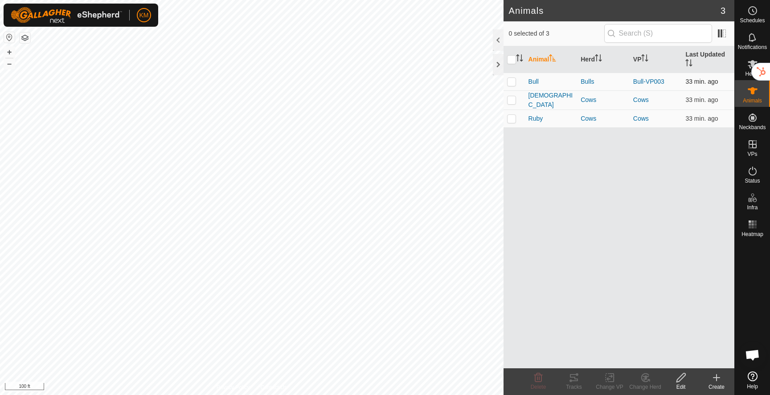
click at [511, 80] on p-checkbox at bounding box center [511, 81] width 9 height 7
checkbox input "true"
click at [573, 383] on div "Tracks" at bounding box center [574, 387] width 36 height 8
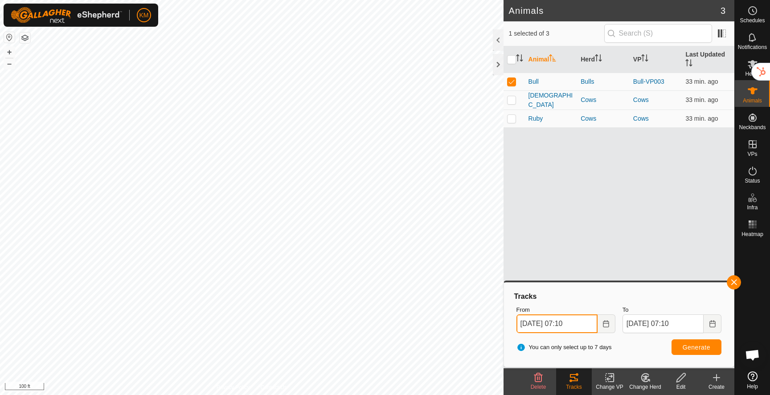
click at [564, 323] on input "[DATE] 07:10" at bounding box center [556, 324] width 81 height 19
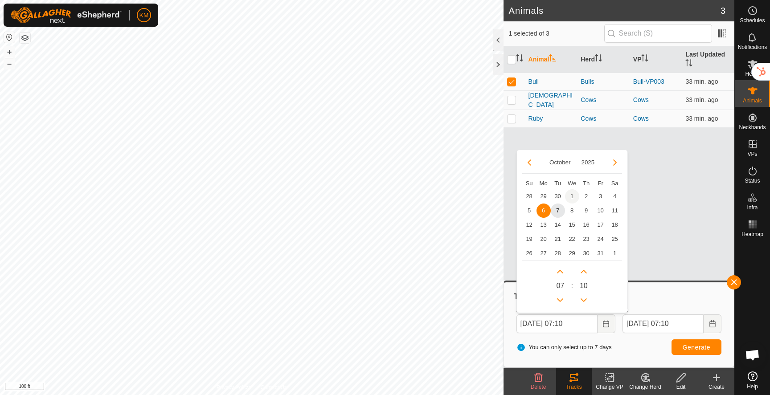
click at [572, 199] on span "1" at bounding box center [572, 196] width 14 height 14
type input "[DATE] 07:10"
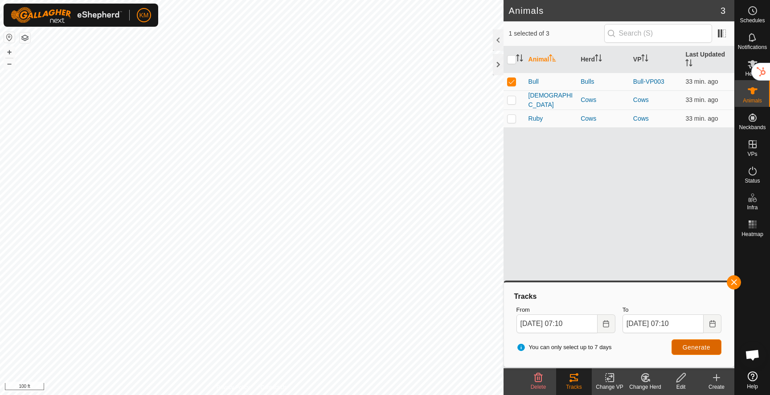
click at [696, 348] on span "Generate" at bounding box center [696, 347] width 28 height 7
click at [9, 53] on button "+" at bounding box center [9, 52] width 11 height 11
click at [9, 52] on button "+" at bounding box center [9, 52] width 11 height 11
click at [510, 83] on p-checkbox at bounding box center [511, 81] width 9 height 7
checkbox input "false"
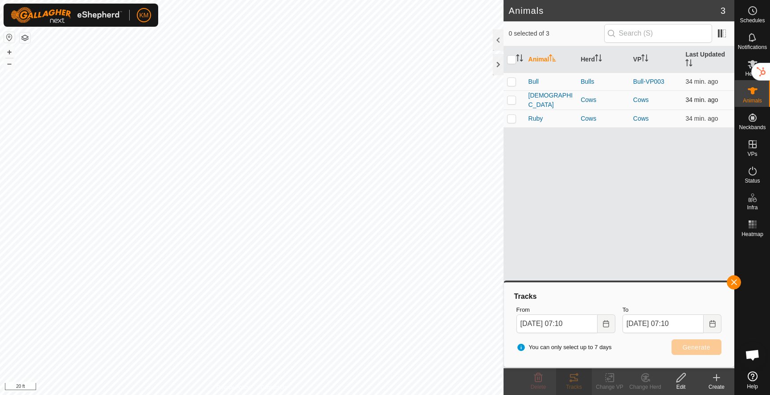
click at [511, 103] on td at bounding box center [513, 99] width 21 height 19
click at [695, 350] on span "Generate" at bounding box center [696, 347] width 28 height 7
click at [10, 56] on button "+" at bounding box center [9, 52] width 11 height 11
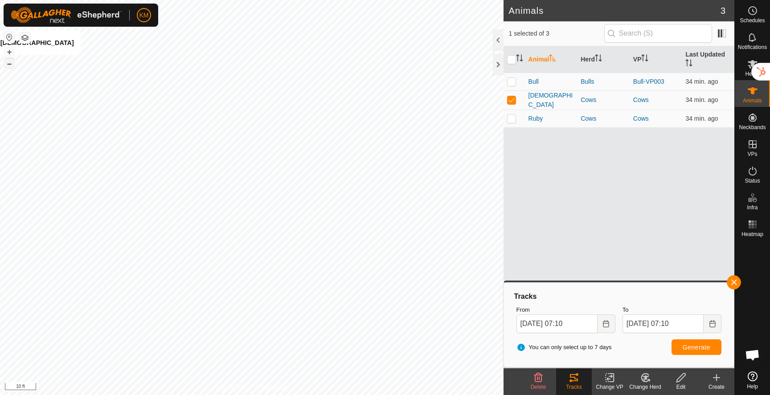
click at [9, 64] on button "–" at bounding box center [9, 63] width 11 height 11
click at [511, 100] on p-checkbox at bounding box center [511, 99] width 9 height 7
checkbox input "false"
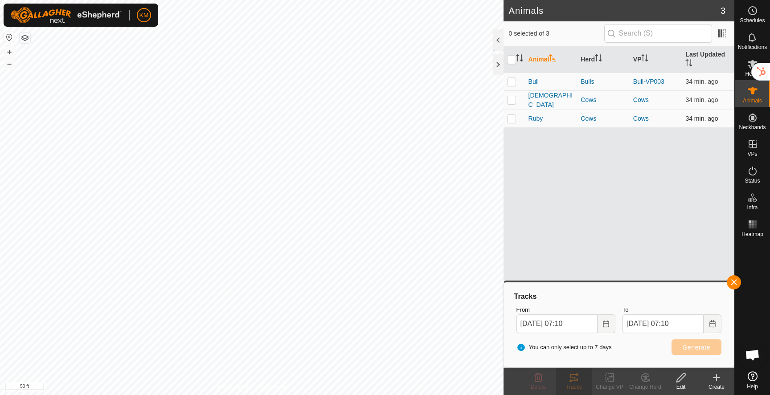
click at [511, 121] on td at bounding box center [513, 119] width 21 height 18
checkbox input "true"
click at [691, 346] on span "Generate" at bounding box center [696, 347] width 28 height 7
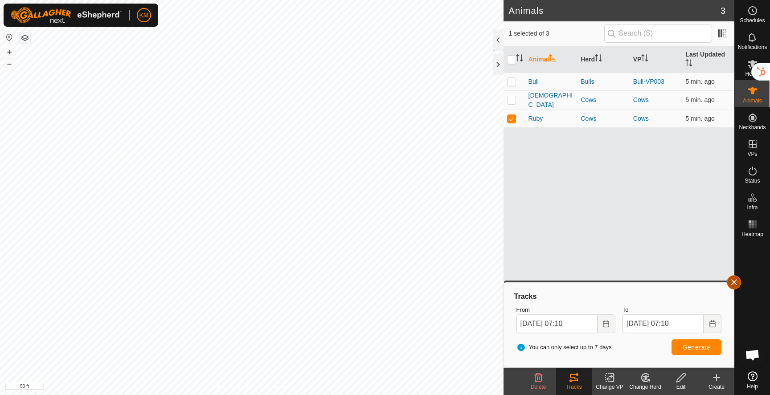
click at [735, 283] on button "button" at bounding box center [734, 282] width 14 height 14
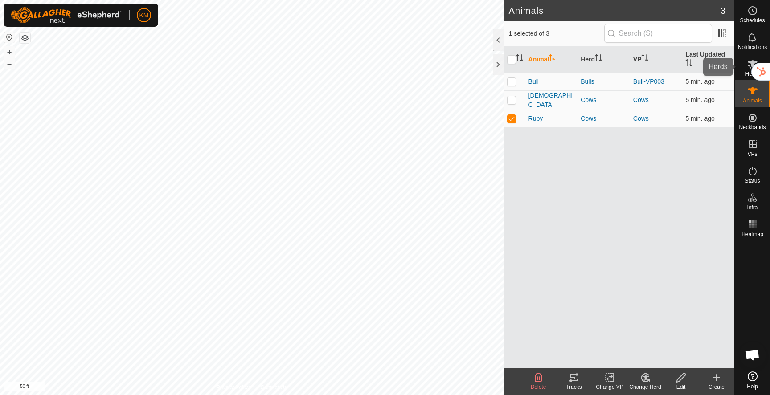
click at [747, 62] on icon at bounding box center [752, 64] width 11 height 11
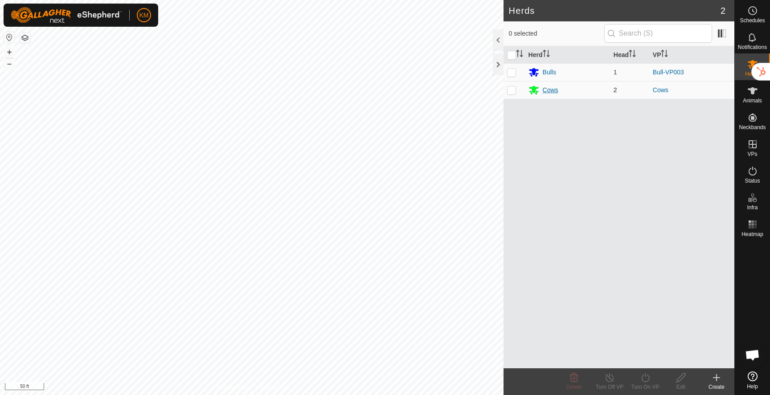
click at [535, 92] on icon at bounding box center [533, 90] width 11 height 11
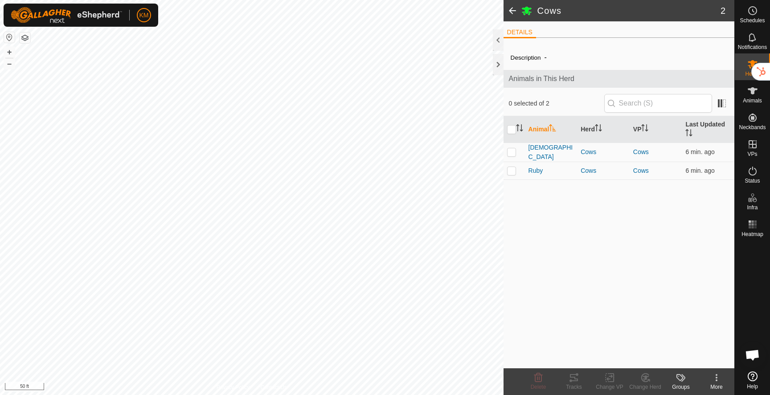
click at [681, 381] on icon at bounding box center [683, 378] width 4 height 8
click at [696, 360] on link "Manage Groups" at bounding box center [707, 358] width 88 height 18
